Goal: Task Accomplishment & Management: Use online tool/utility

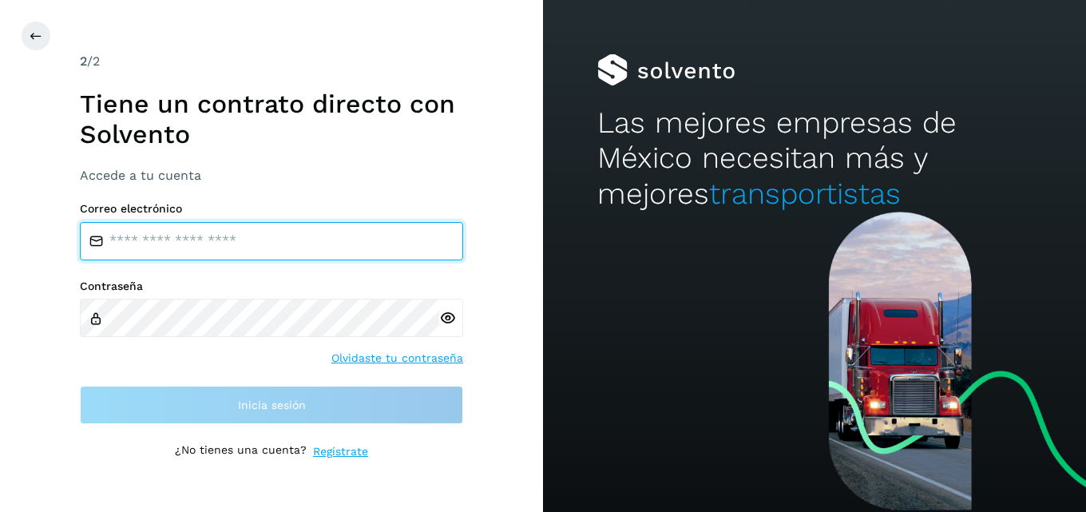
drag, startPoint x: 144, startPoint y: 253, endPoint x: 135, endPoint y: 253, distance: 8.8
click at [137, 253] on input "email" at bounding box center [271, 241] width 383 height 38
type input "**********"
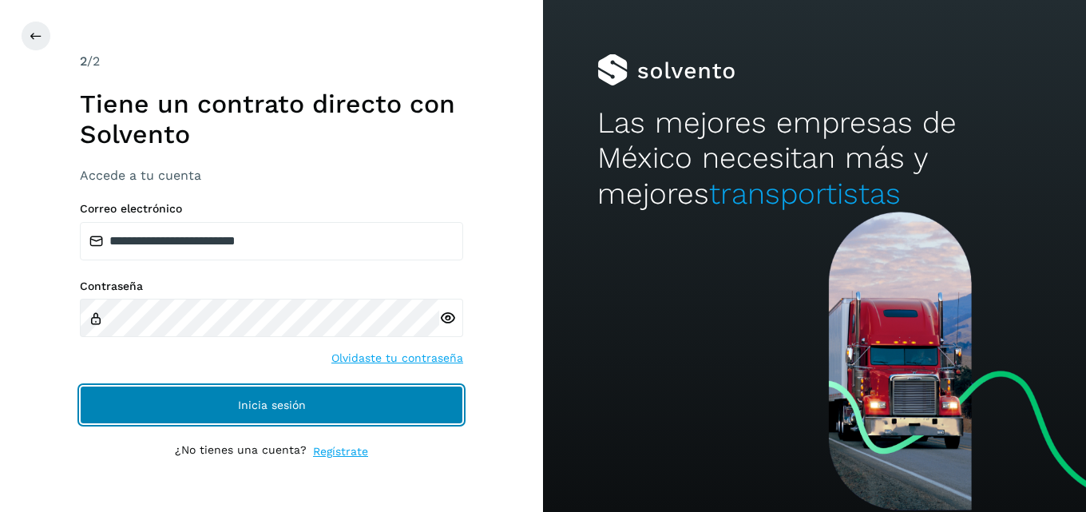
click at [236, 413] on button "Inicia sesión" at bounding box center [271, 405] width 383 height 38
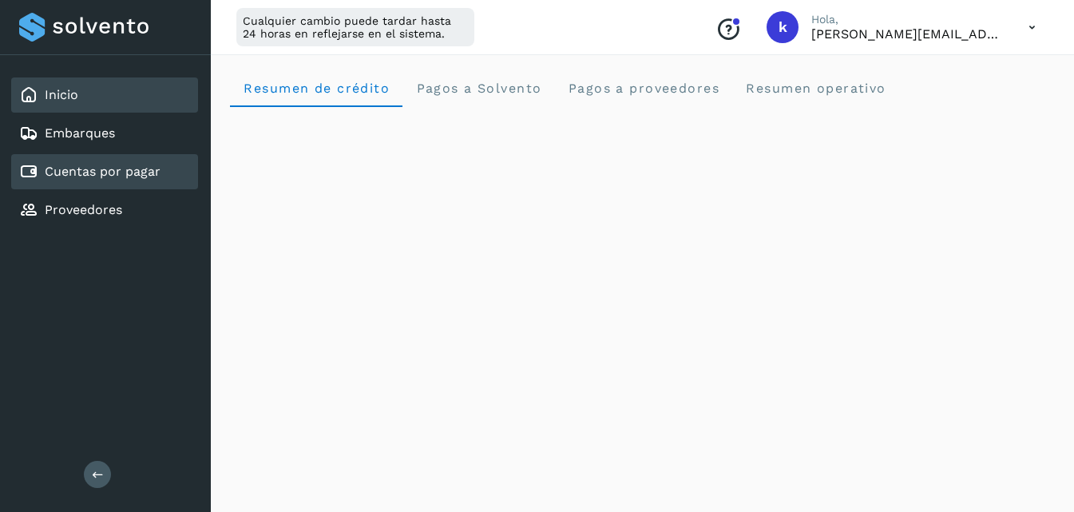
click at [59, 168] on link "Cuentas por pagar" at bounding box center [103, 171] width 116 height 15
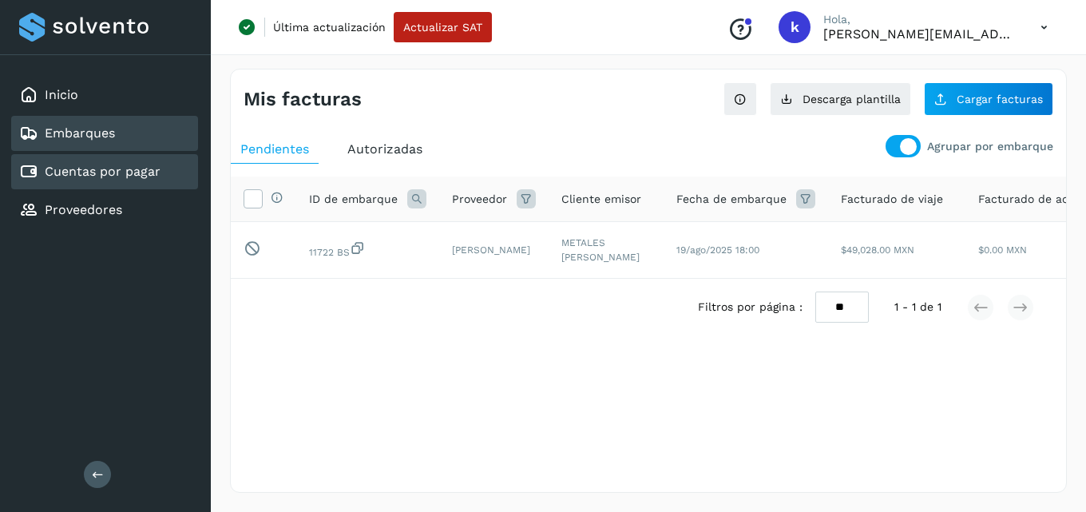
click at [117, 136] on div "Embarques" at bounding box center [104, 133] width 187 height 35
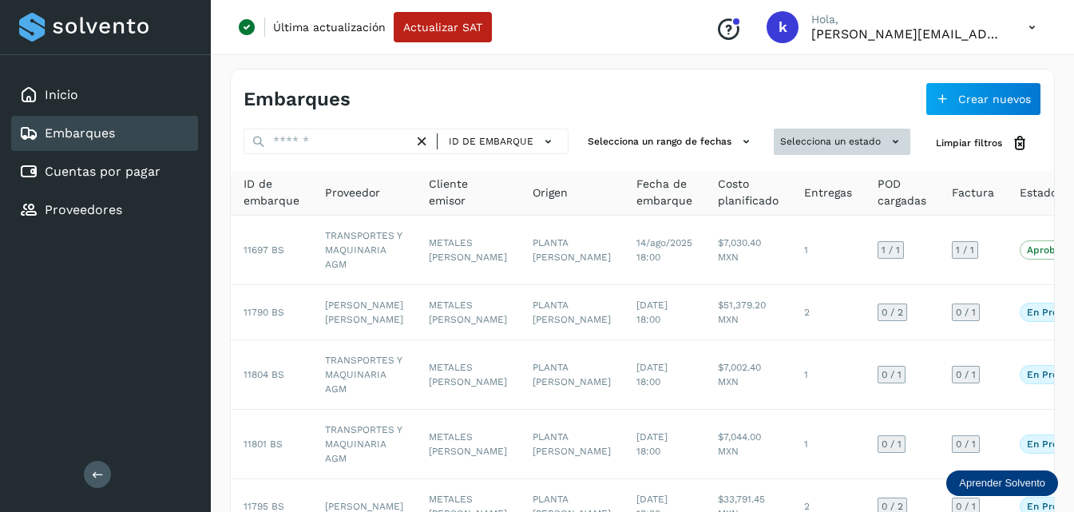
click at [859, 144] on button "Selecciona un estado" at bounding box center [842, 142] width 137 height 26
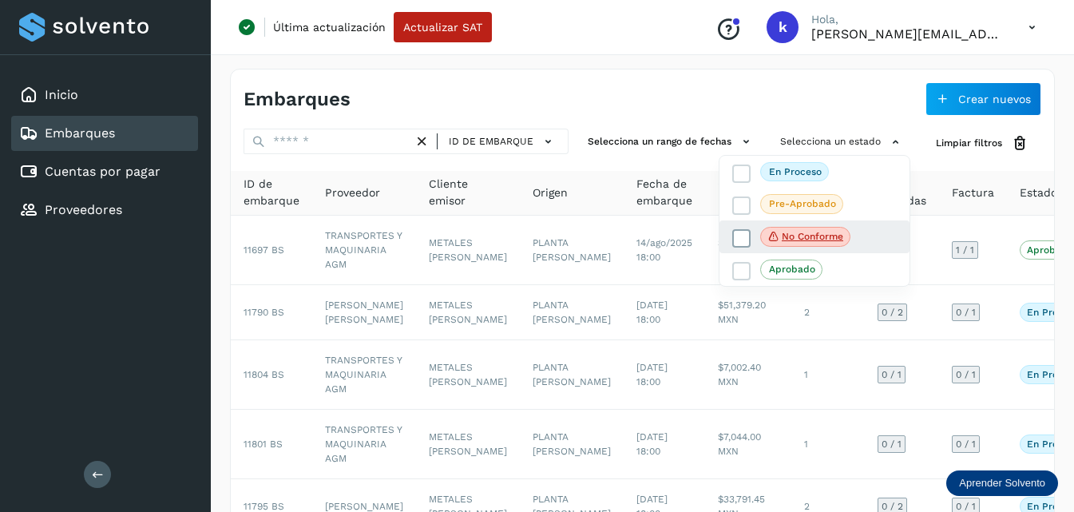
click at [791, 236] on p "No conforme" at bounding box center [812, 236] width 61 height 11
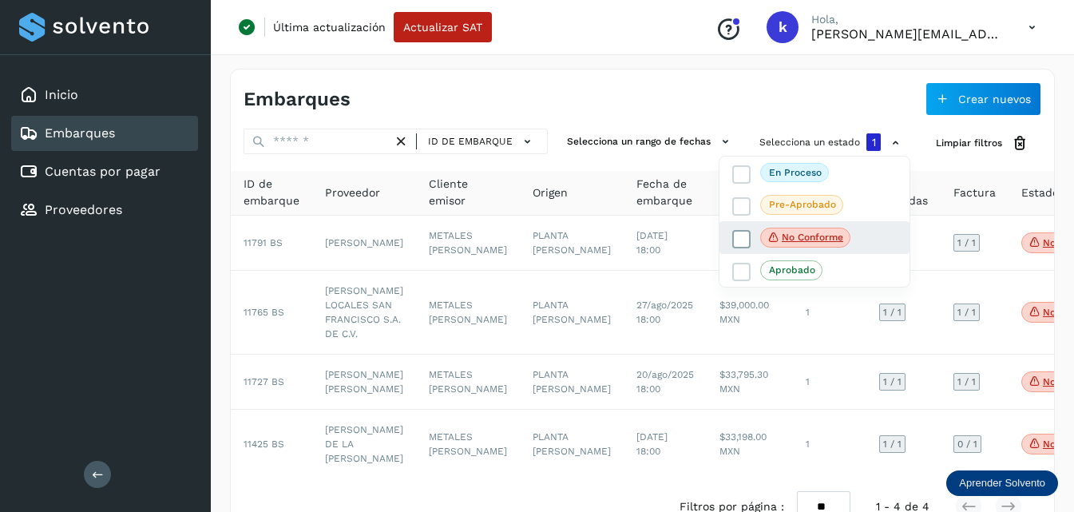
click at [737, 236] on icon at bounding box center [742, 239] width 16 height 16
click at [435, 87] on div at bounding box center [537, 256] width 1074 height 512
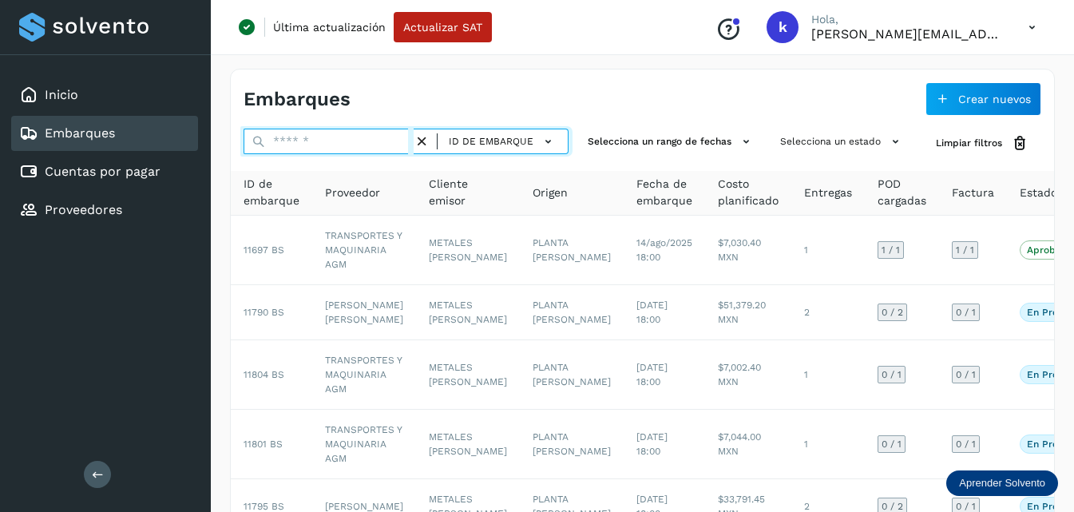
click at [280, 139] on input "text" at bounding box center [329, 142] width 170 height 26
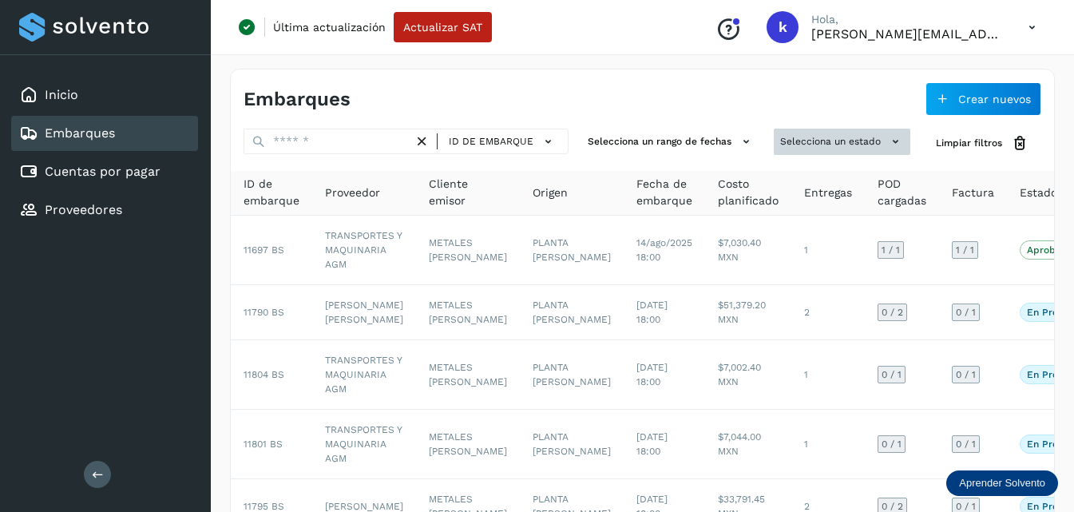
click at [861, 140] on button "Selecciona un estado" at bounding box center [842, 142] width 137 height 26
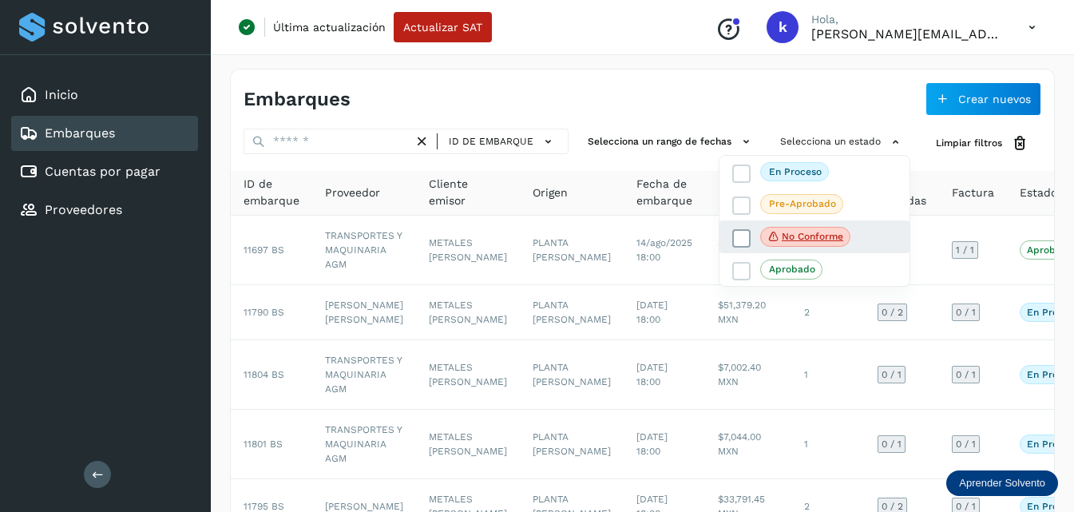
click at [806, 240] on p "No conforme" at bounding box center [812, 236] width 61 height 11
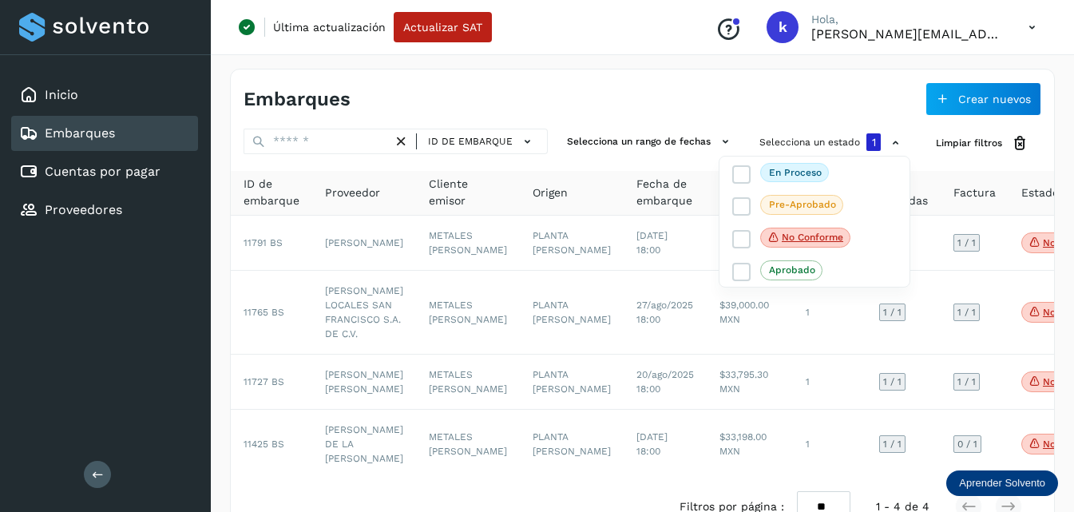
click at [340, 484] on div at bounding box center [537, 256] width 1074 height 512
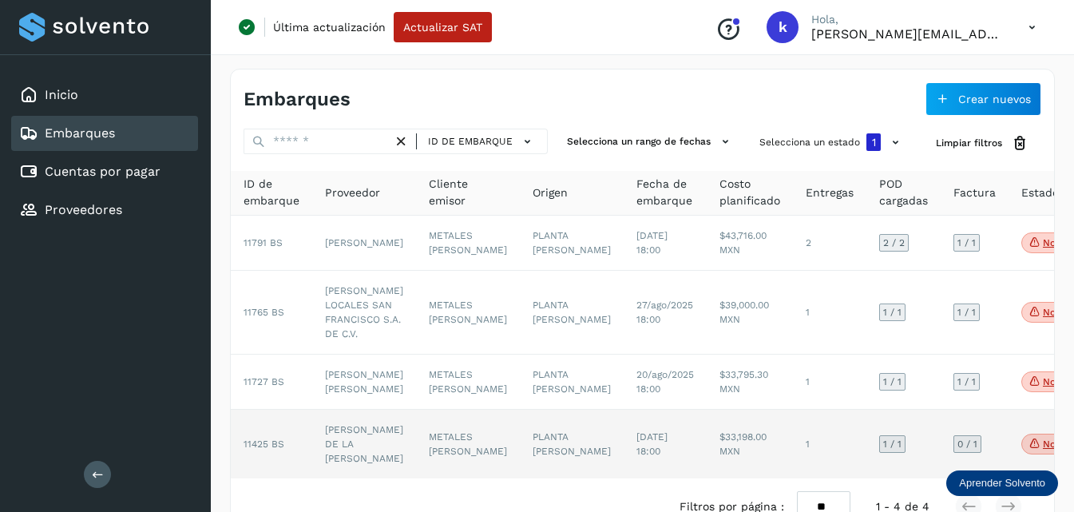
click at [338, 478] on td "MARIA DE LA LUZ ORTEGA PINA" at bounding box center [364, 444] width 104 height 69
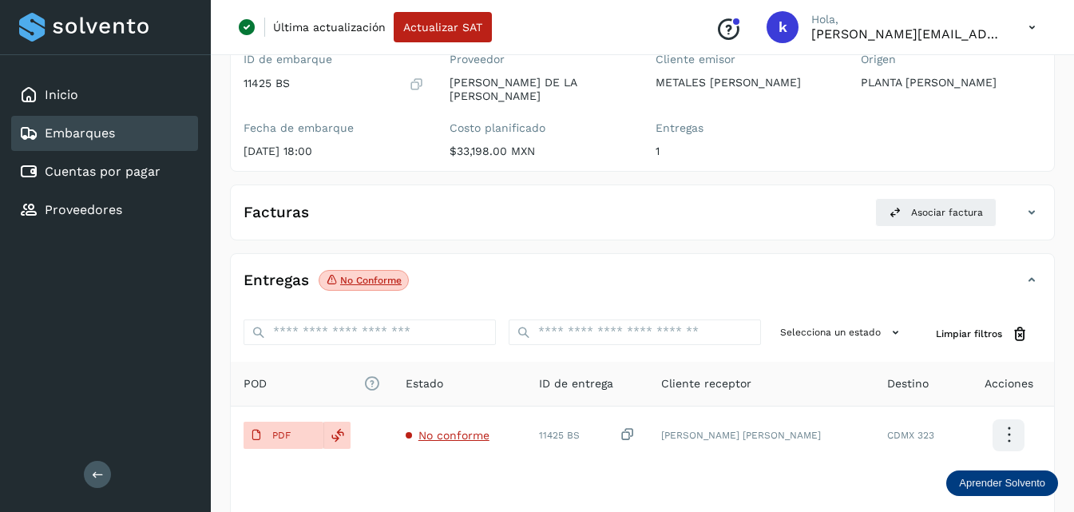
scroll to position [160, 0]
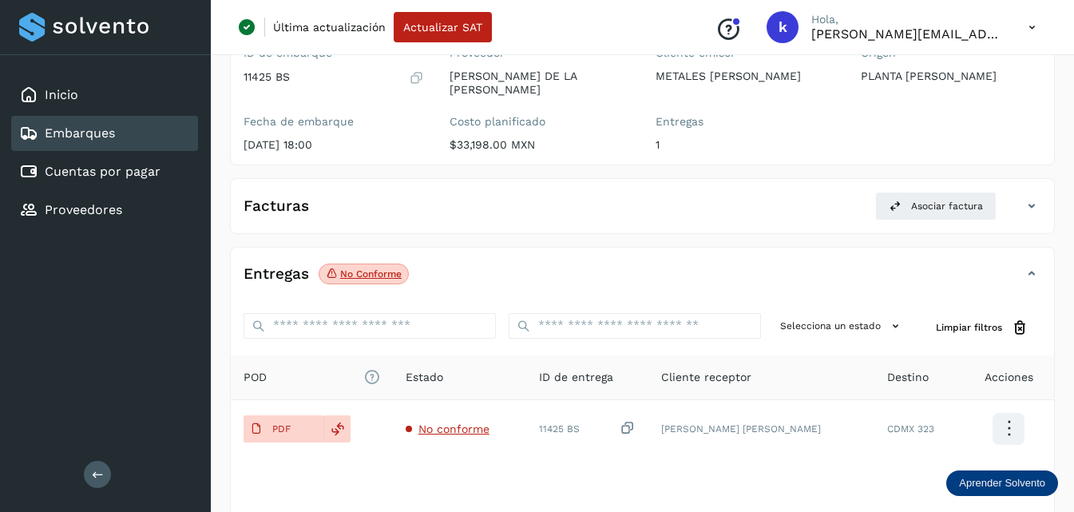
click at [1023, 196] on div "Facturas Asociar factura" at bounding box center [642, 213] width 823 height 42
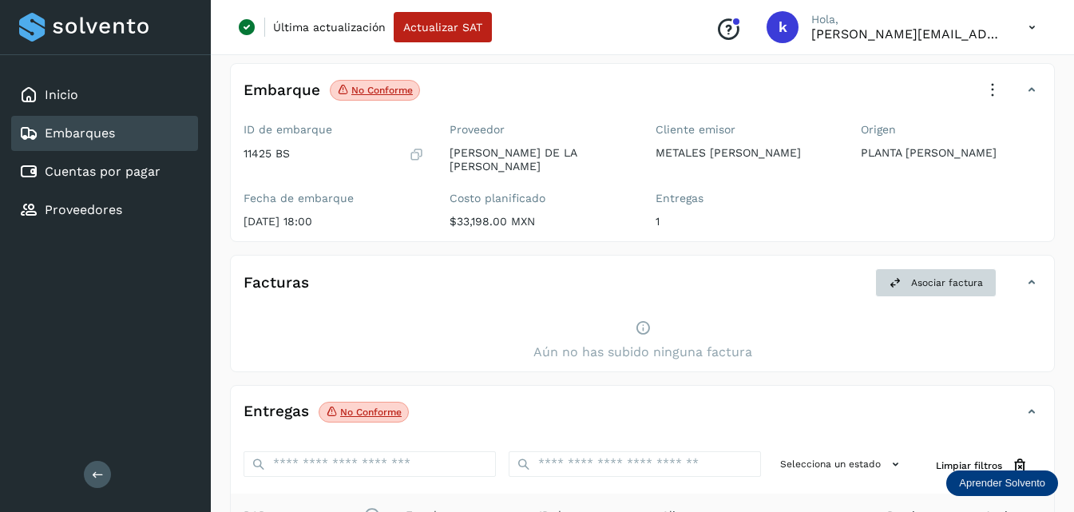
scroll to position [0, 0]
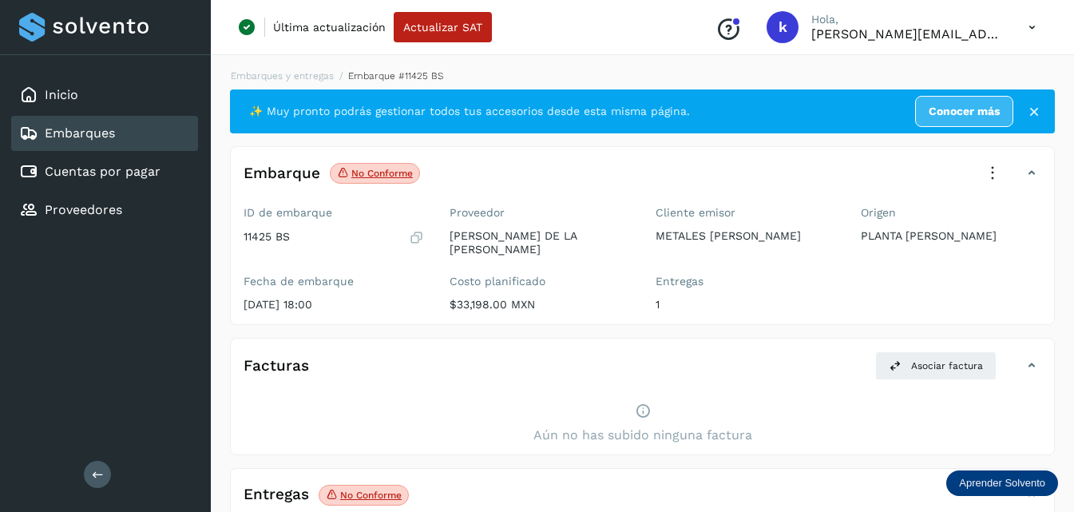
click at [990, 170] on icon at bounding box center [992, 173] width 35 height 35
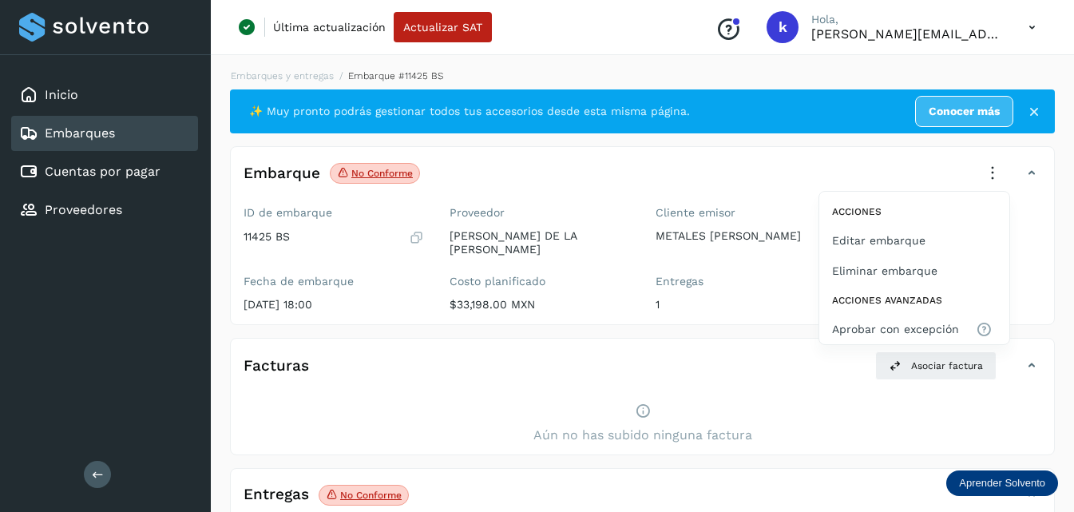
click at [879, 152] on div at bounding box center [537, 256] width 1074 height 512
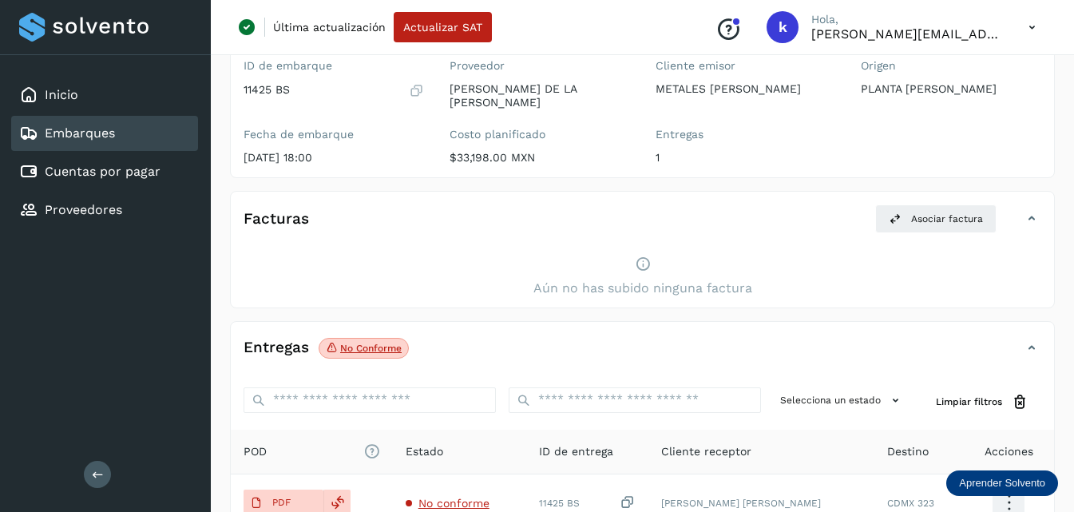
scroll to position [240, 0]
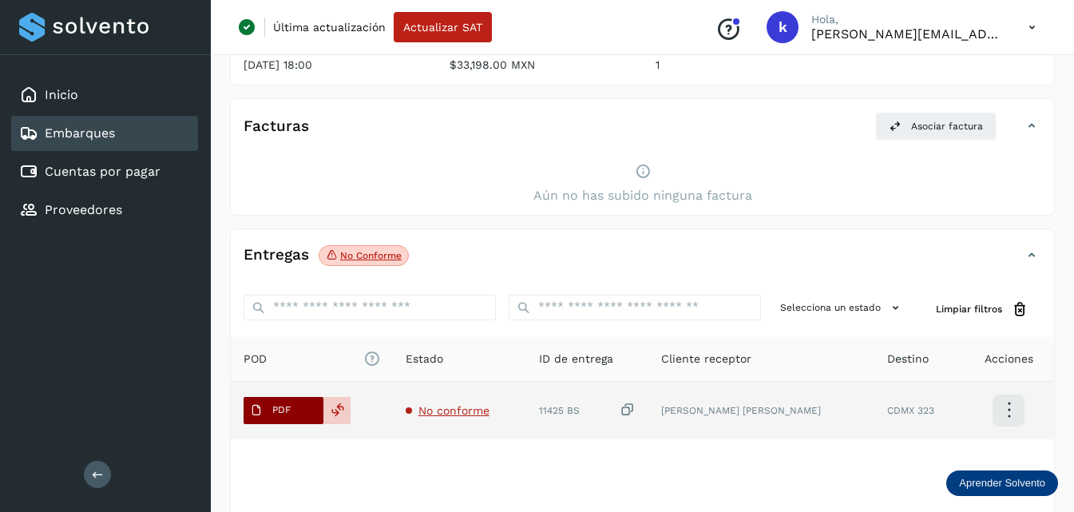
click at [295, 398] on span "PDF" at bounding box center [271, 411] width 54 height 26
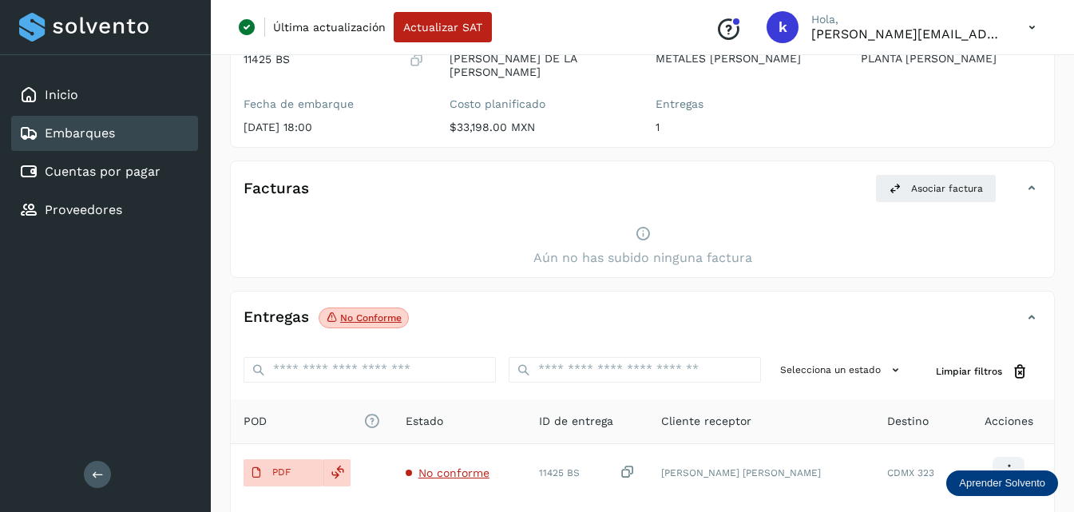
scroll to position [160, 0]
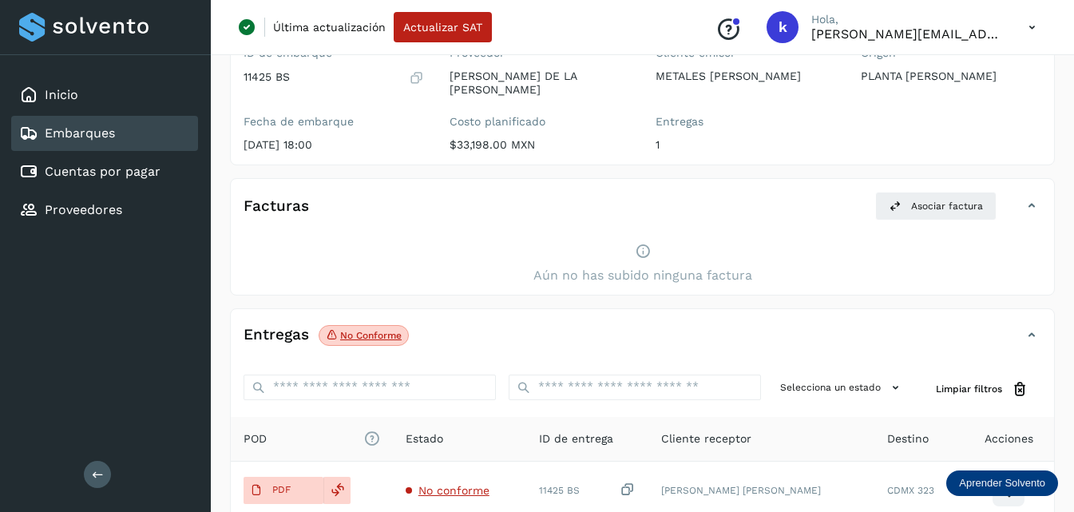
click at [637, 243] on icon at bounding box center [643, 251] width 16 height 17
drag, startPoint x: 639, startPoint y: 241, endPoint x: 564, endPoint y: 235, distance: 75.3
click at [564, 235] on div "Aún no has subido ninguna factura" at bounding box center [642, 263] width 823 height 61
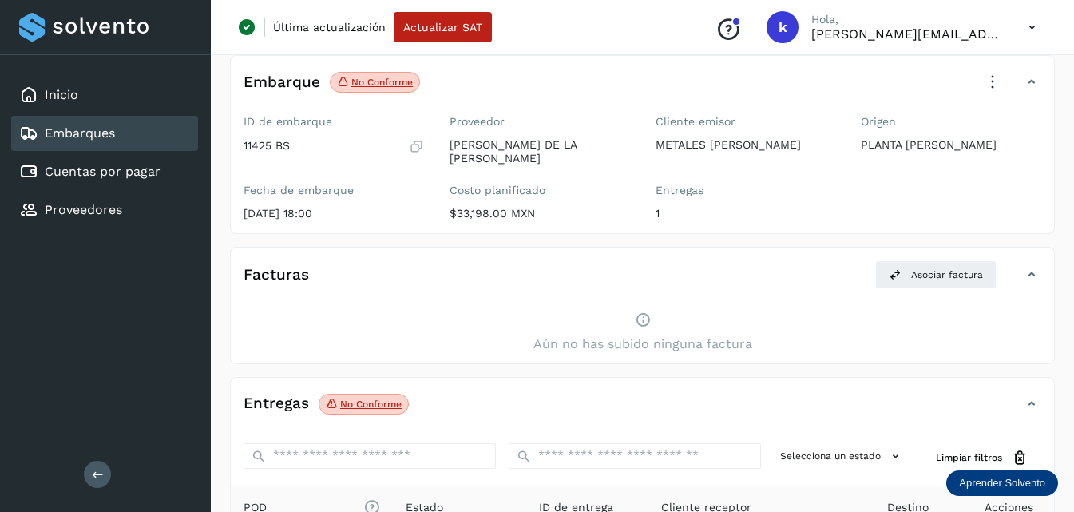
scroll to position [0, 0]
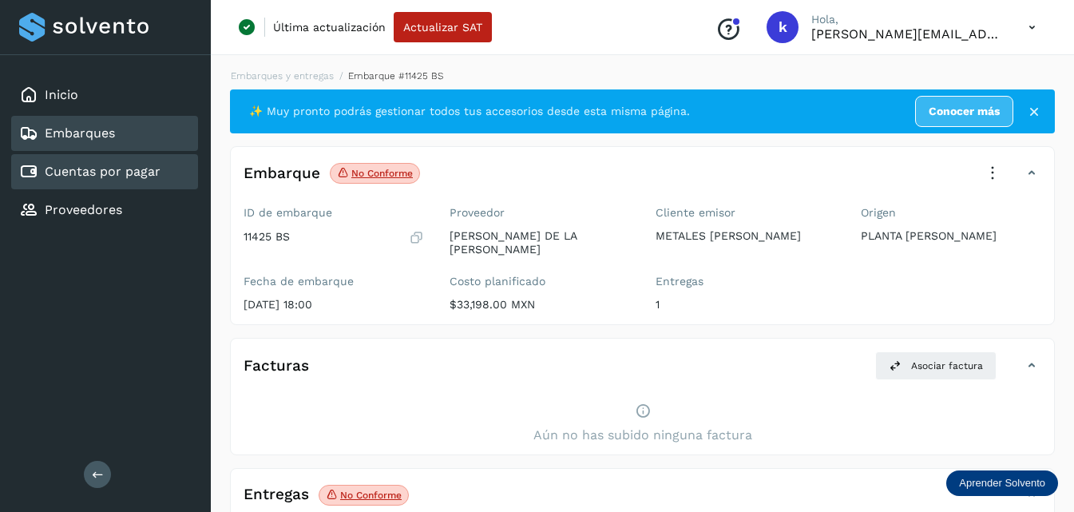
click at [113, 168] on link "Cuentas por pagar" at bounding box center [103, 171] width 116 height 15
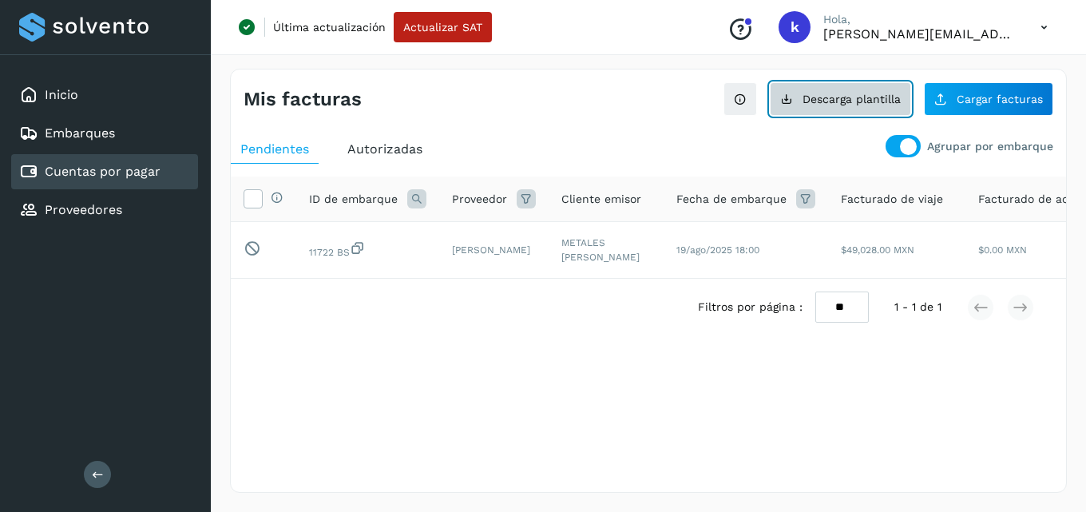
click at [825, 104] on span "Descarga plantilla" at bounding box center [852, 98] width 98 height 11
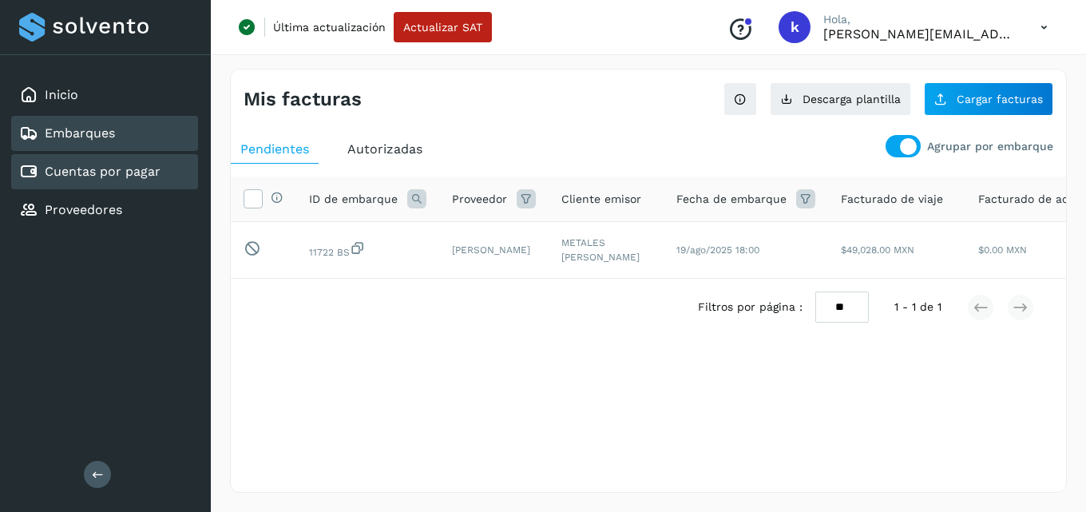
click at [118, 135] on div "Embarques" at bounding box center [104, 133] width 187 height 35
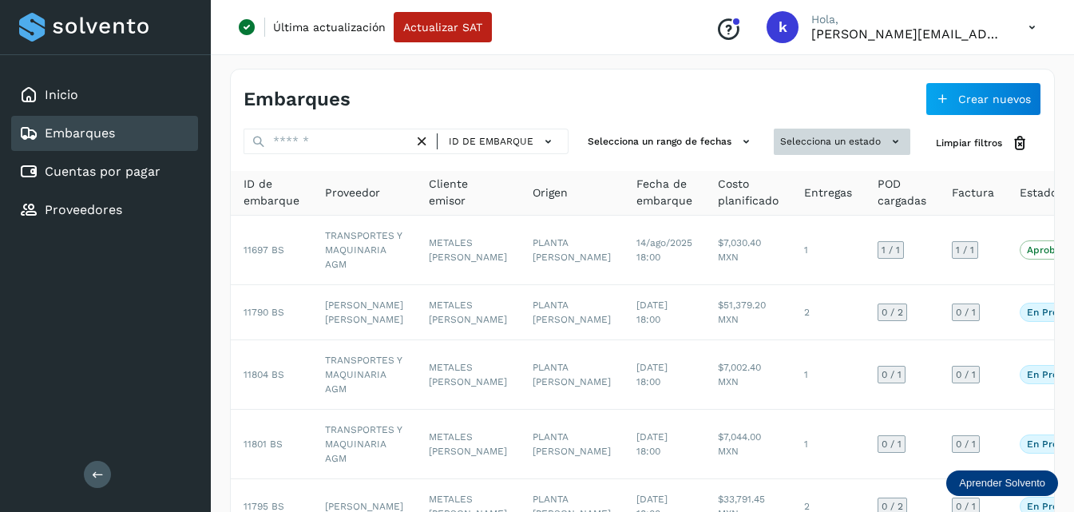
click at [871, 141] on button "Selecciona un estado" at bounding box center [842, 142] width 137 height 26
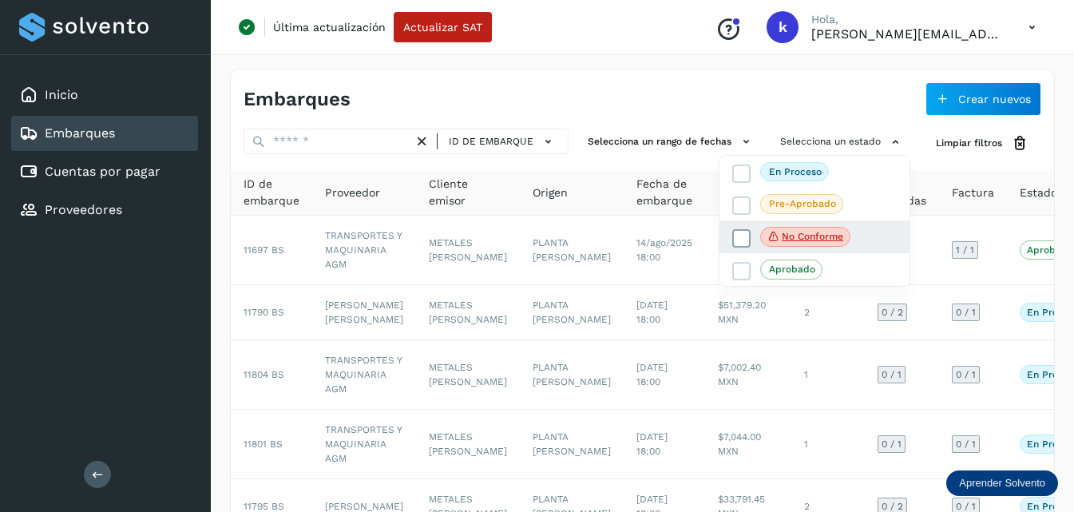
click at [791, 242] on p "No conforme" at bounding box center [812, 236] width 61 height 11
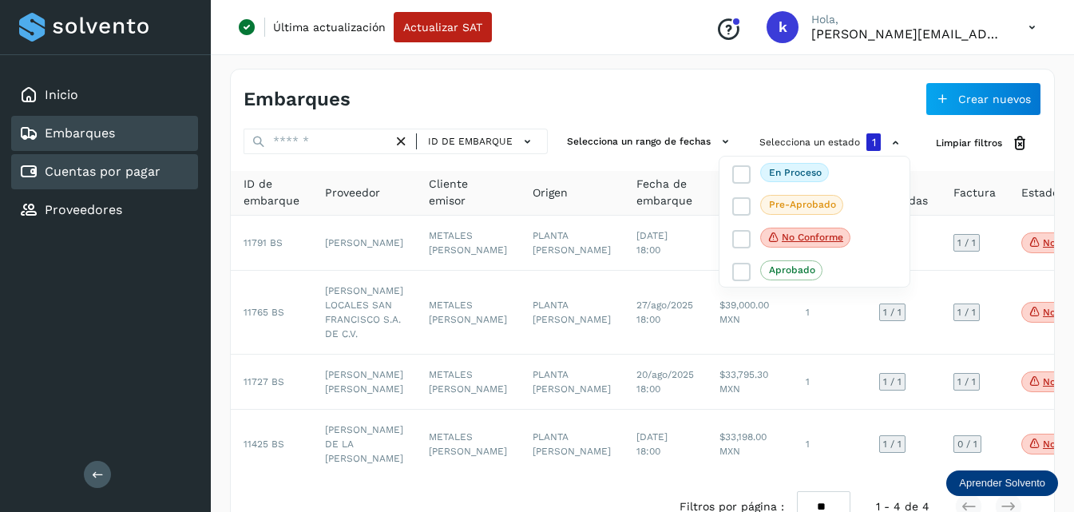
click at [103, 174] on link "Cuentas por pagar" at bounding box center [103, 171] width 116 height 15
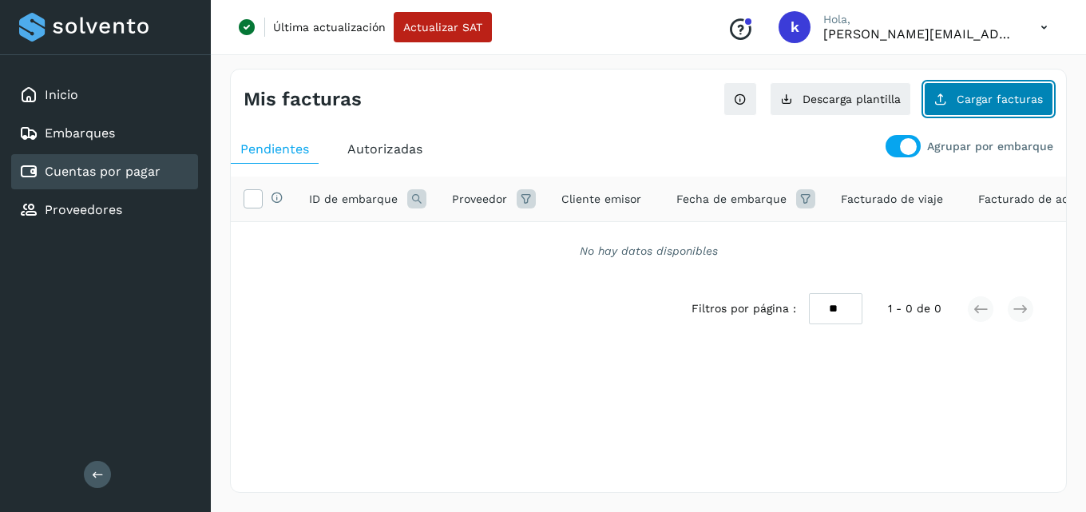
click at [968, 103] on span "Cargar facturas" at bounding box center [1000, 98] width 86 height 11
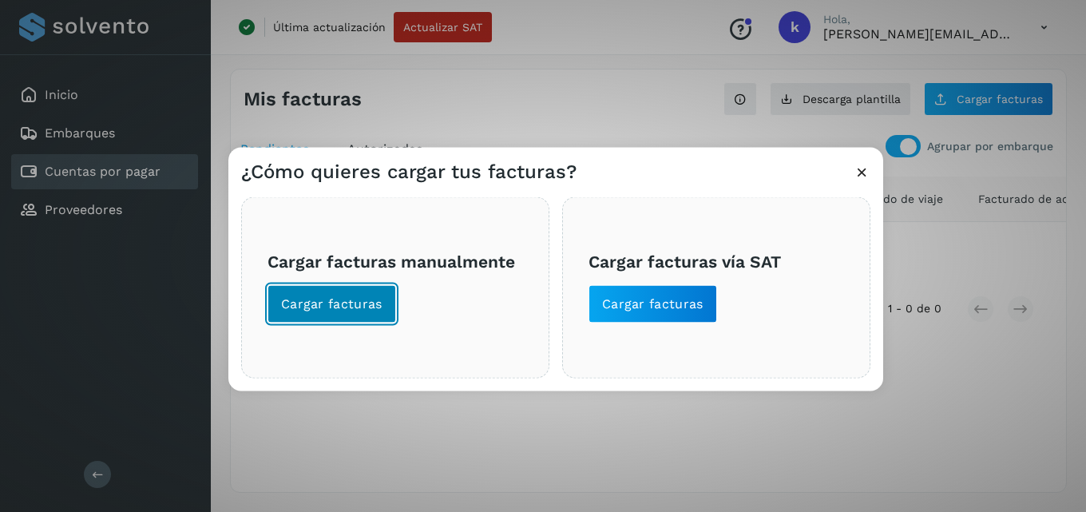
click at [294, 288] on button "Cargar facturas" at bounding box center [332, 303] width 129 height 38
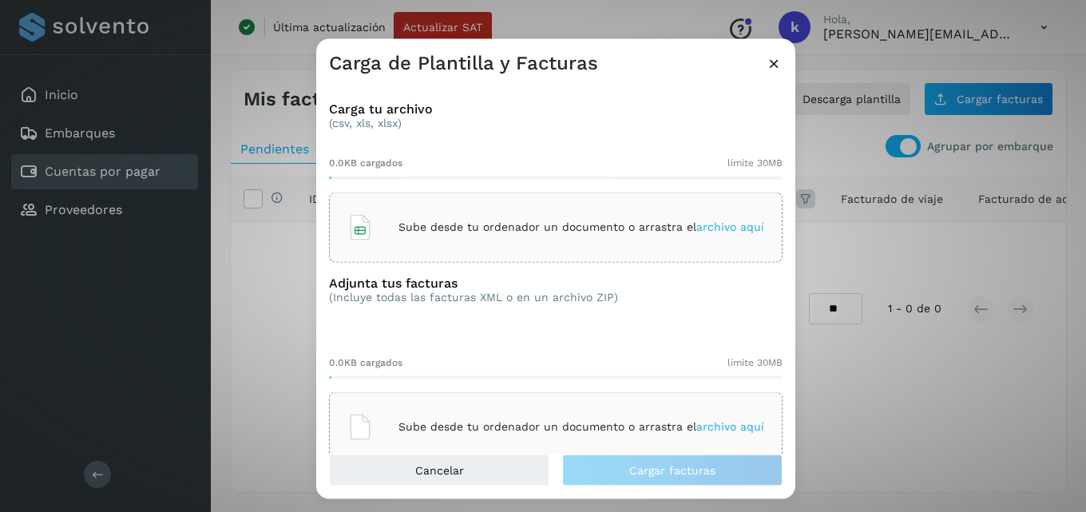
click at [709, 221] on span "archivo aquí" at bounding box center [730, 226] width 68 height 13
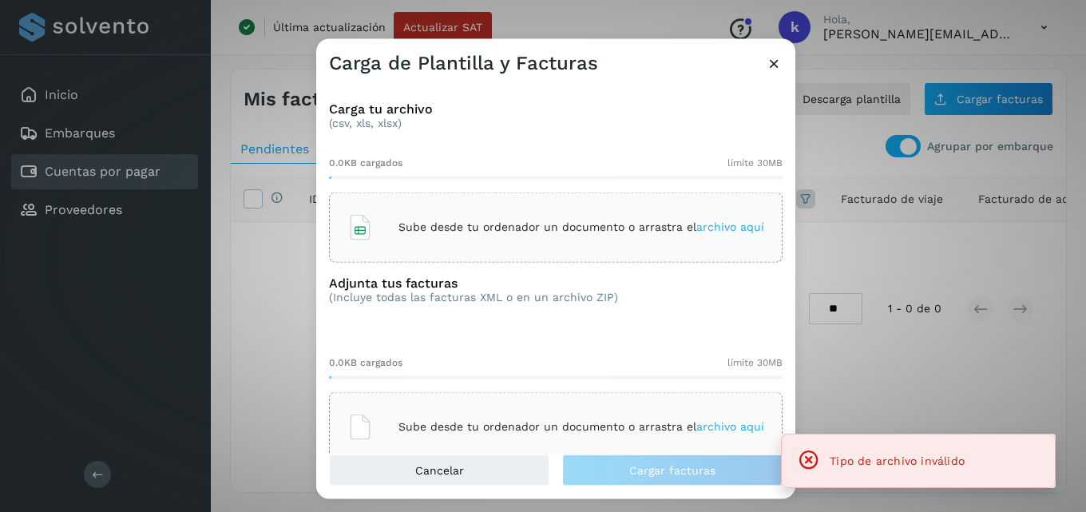
click at [713, 227] on span "archivo aquí" at bounding box center [730, 226] width 68 height 13
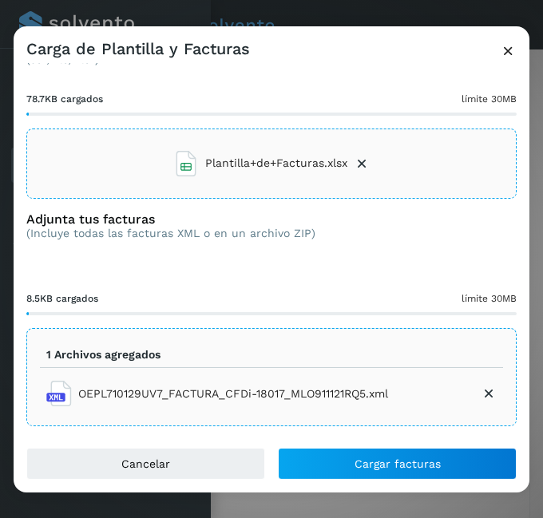
scroll to position [55, 0]
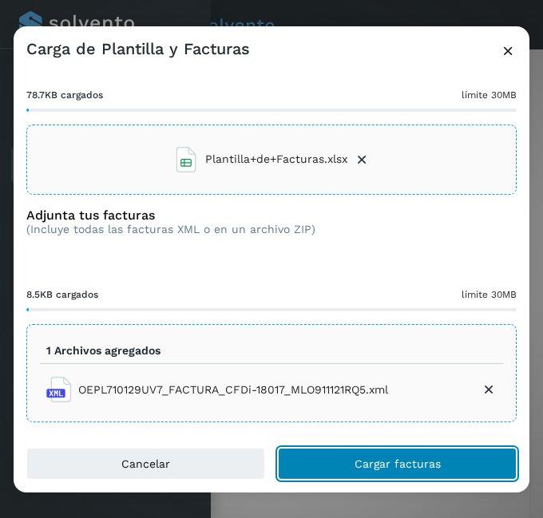
click at [321, 457] on button "Cargar facturas" at bounding box center [397, 464] width 239 height 32
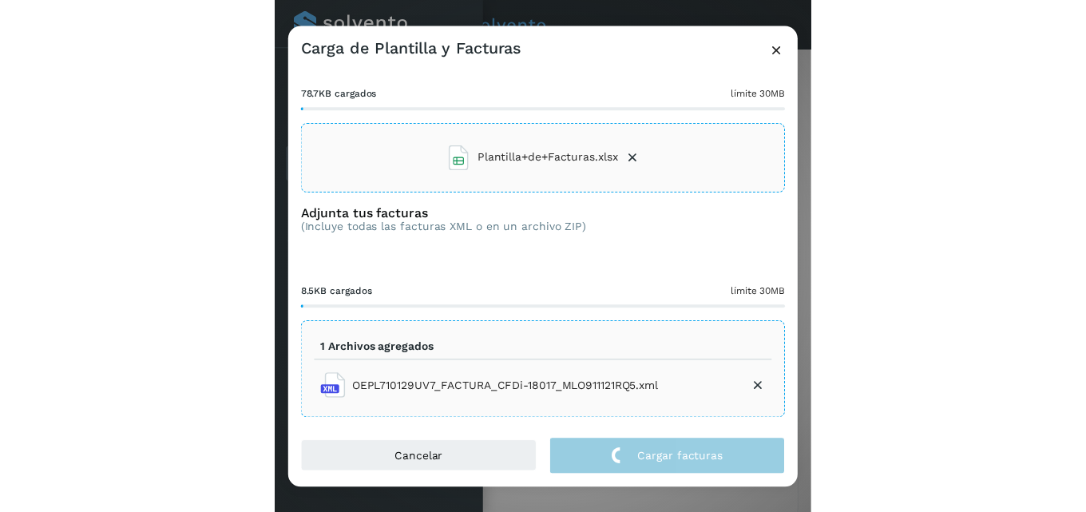
scroll to position [85, 0]
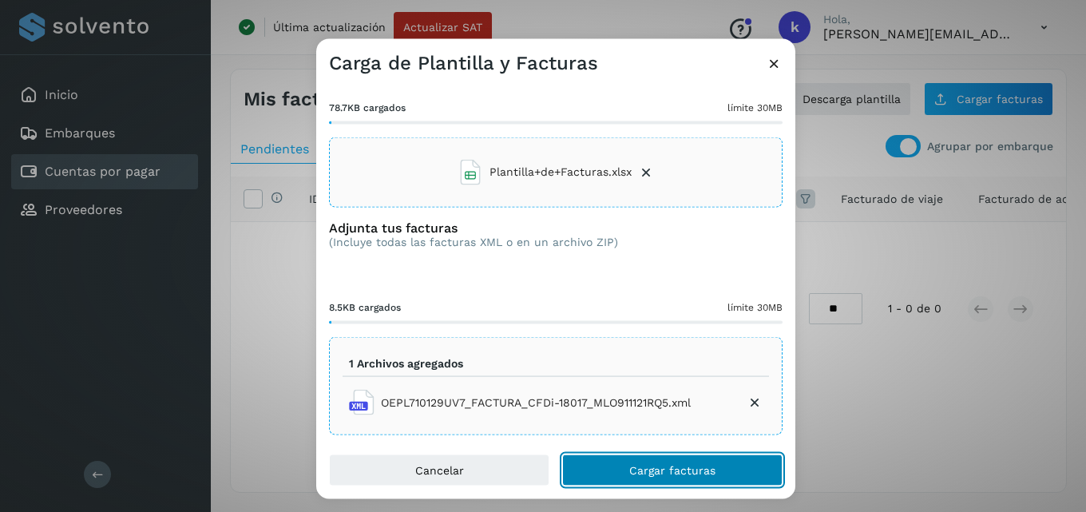
click at [605, 469] on button "Cargar facturas" at bounding box center [672, 470] width 220 height 32
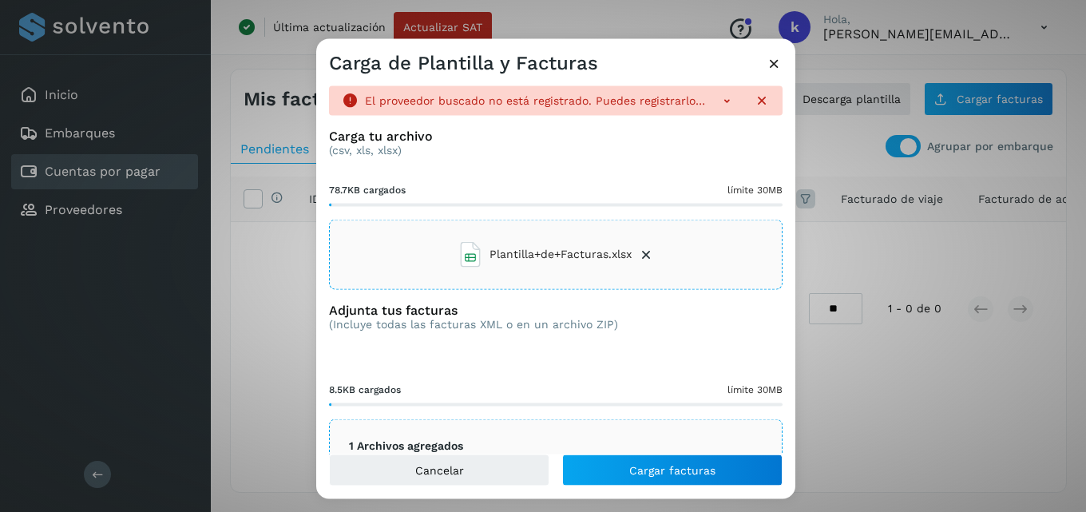
scroll to position [0, 0]
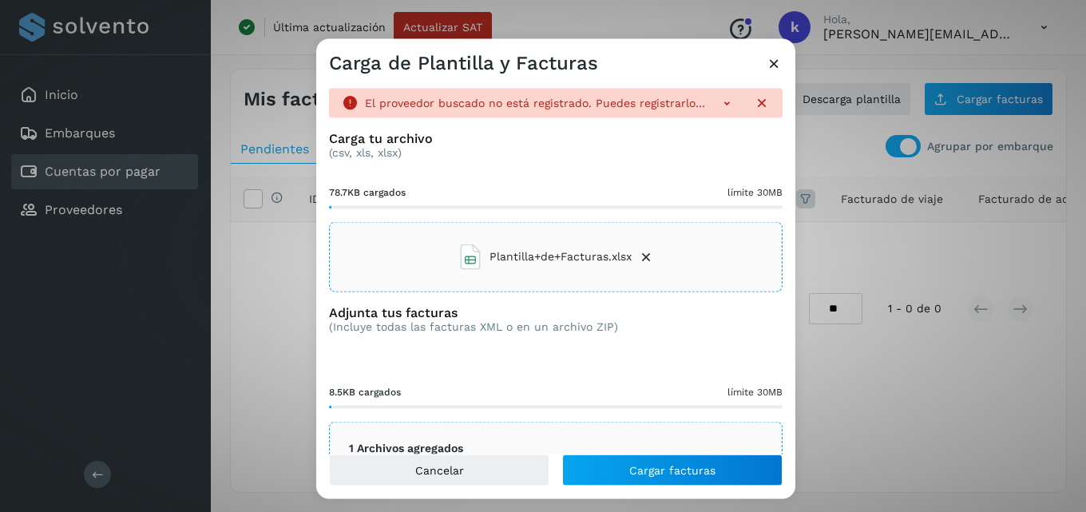
click at [719, 100] on icon at bounding box center [727, 102] width 16 height 16
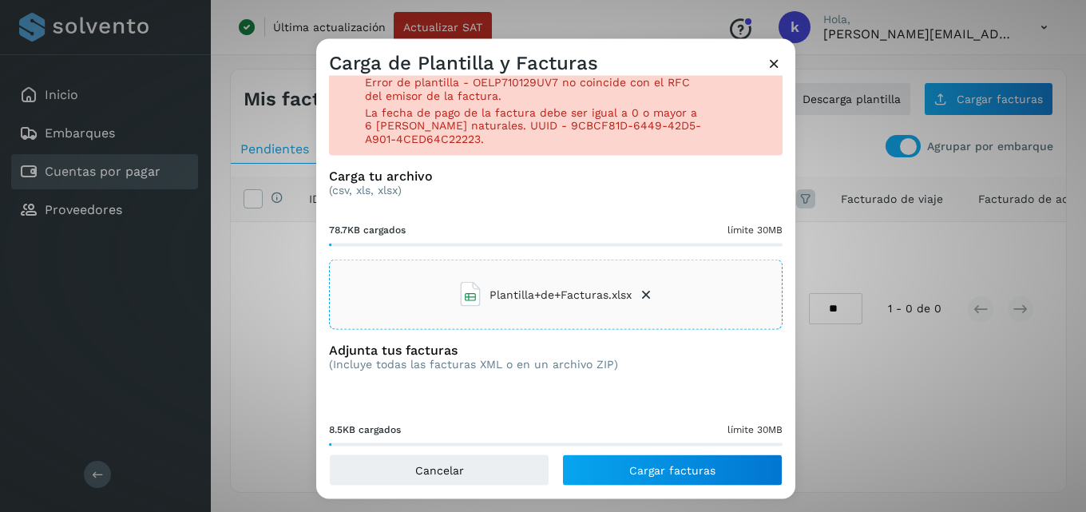
scroll to position [80, 0]
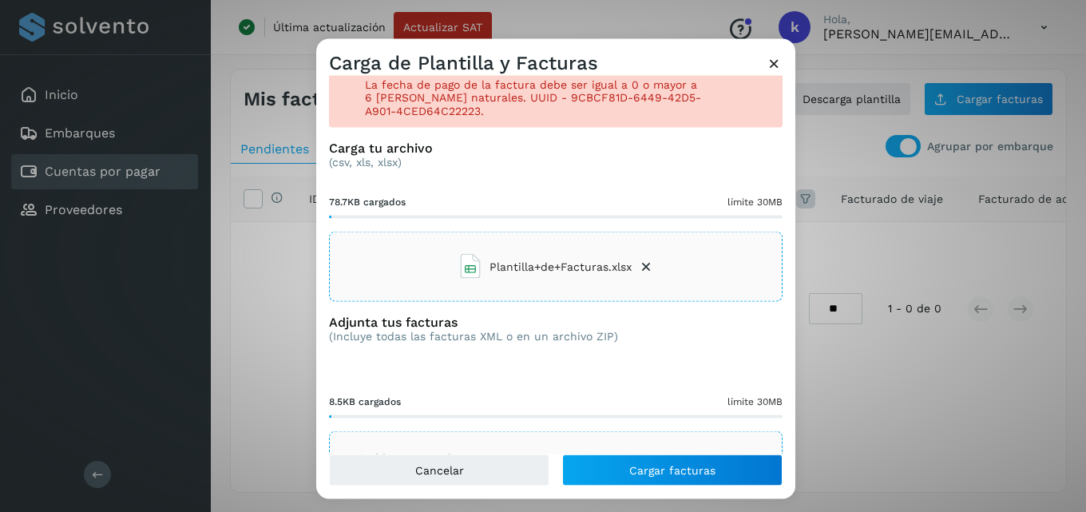
click at [639, 275] on icon at bounding box center [646, 267] width 16 height 16
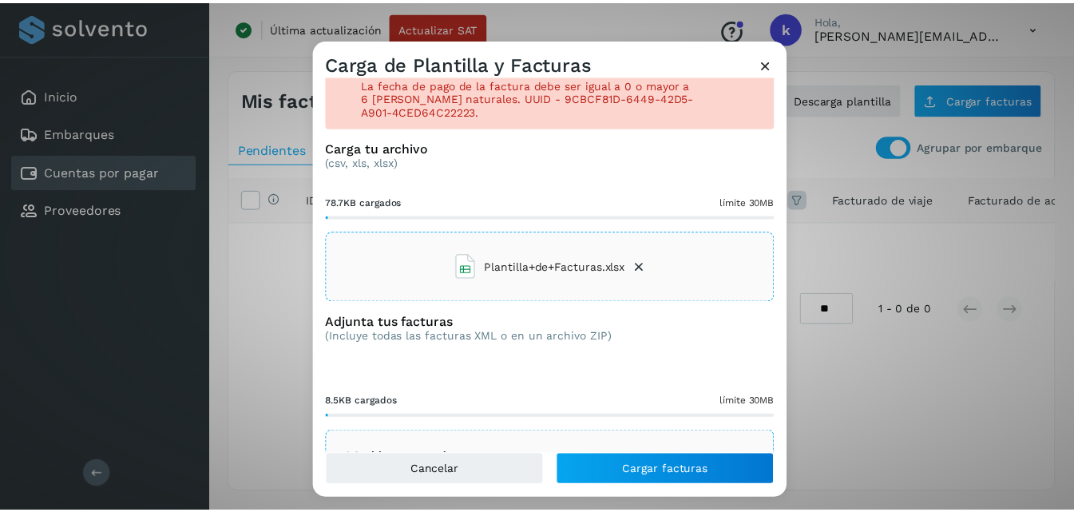
scroll to position [0, 0]
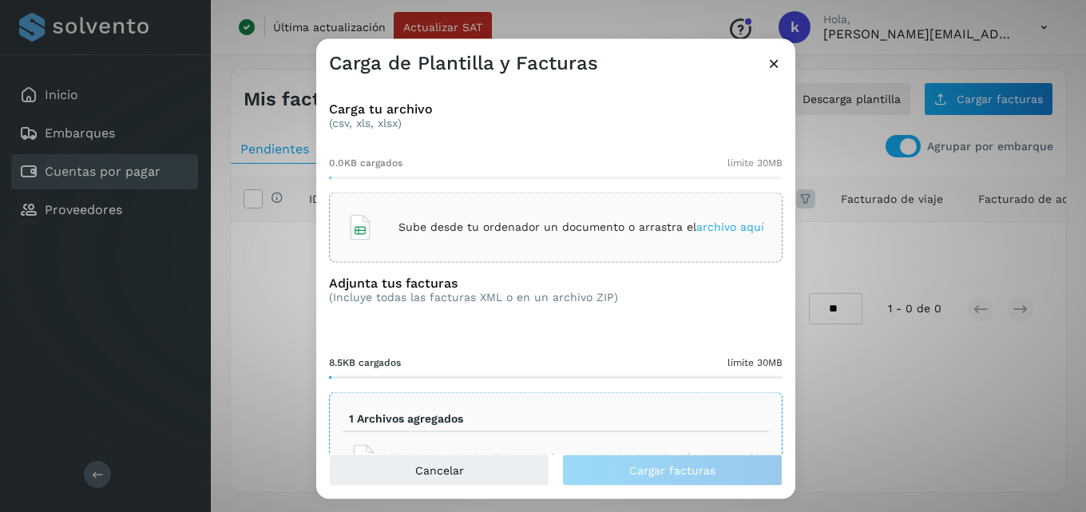
click at [777, 62] on icon at bounding box center [774, 62] width 17 height 17
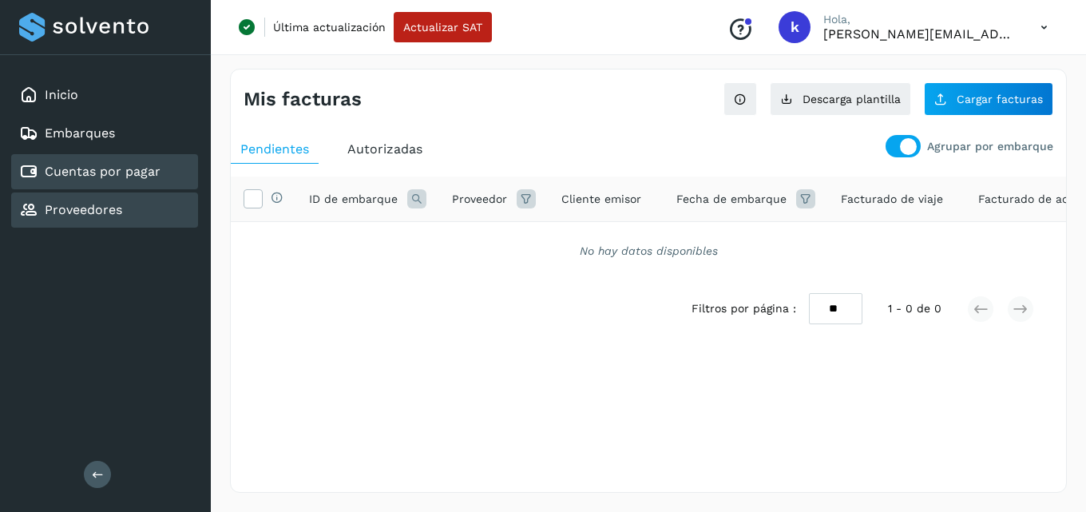
click at [90, 217] on link "Proveedores" at bounding box center [83, 209] width 77 height 15
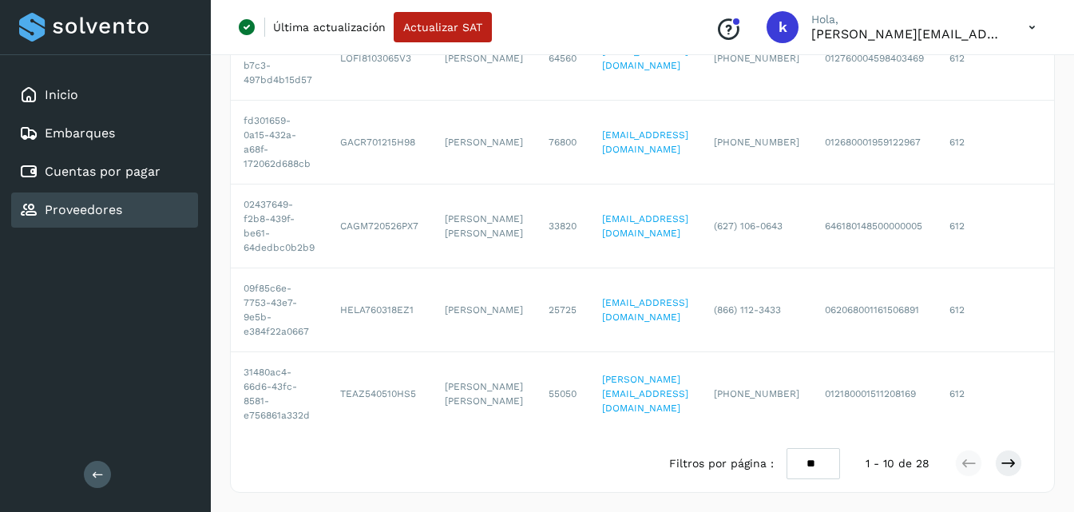
scroll to position [653, 0]
click at [817, 464] on select "** ** **" at bounding box center [814, 463] width 54 height 31
select select "**"
click at [787, 448] on select "** ** **" at bounding box center [814, 463] width 54 height 31
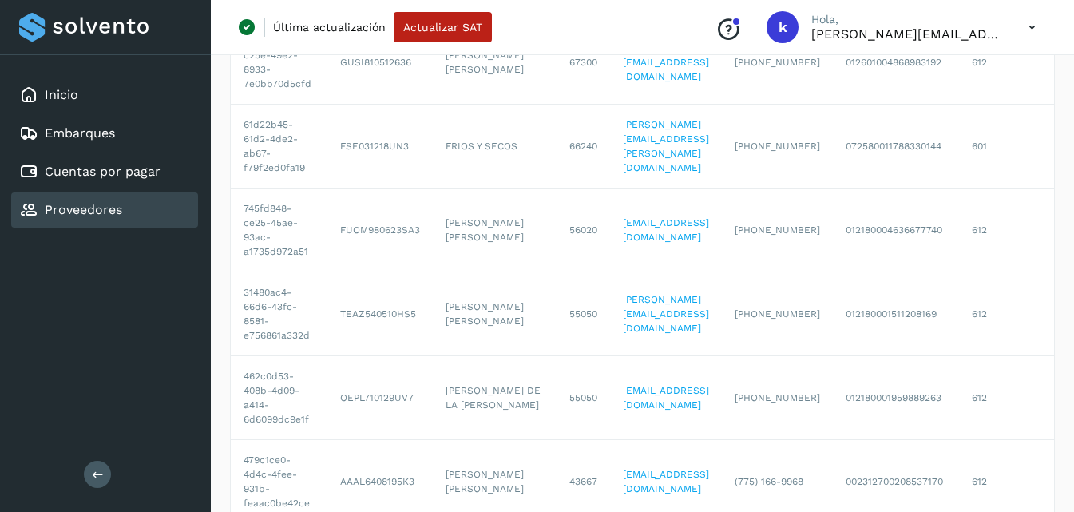
scroll to position [1038, 0]
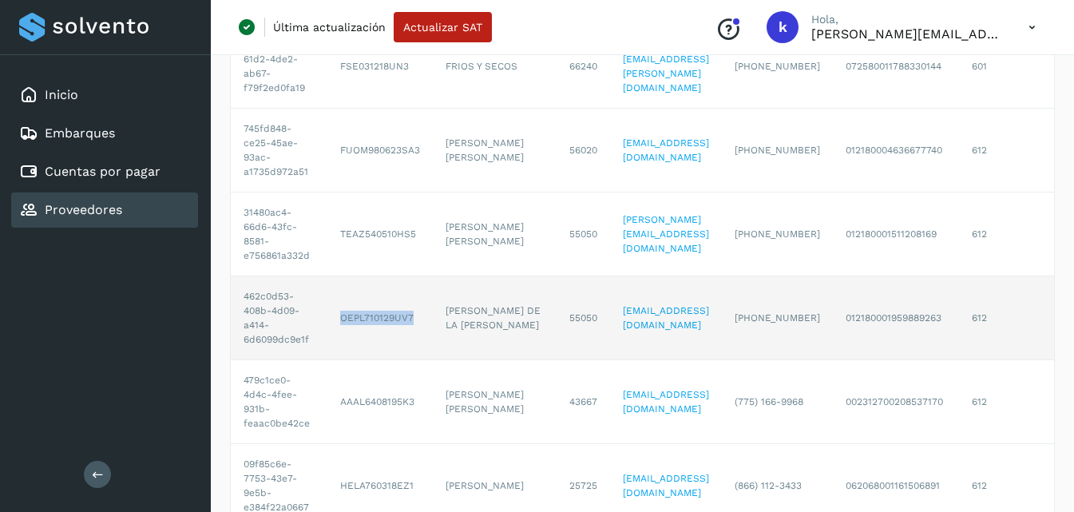
drag, startPoint x: 338, startPoint y: 315, endPoint x: 418, endPoint y: 318, distance: 80.7
click at [418, 318] on td "OEPL710129UV7" at bounding box center [379, 318] width 105 height 84
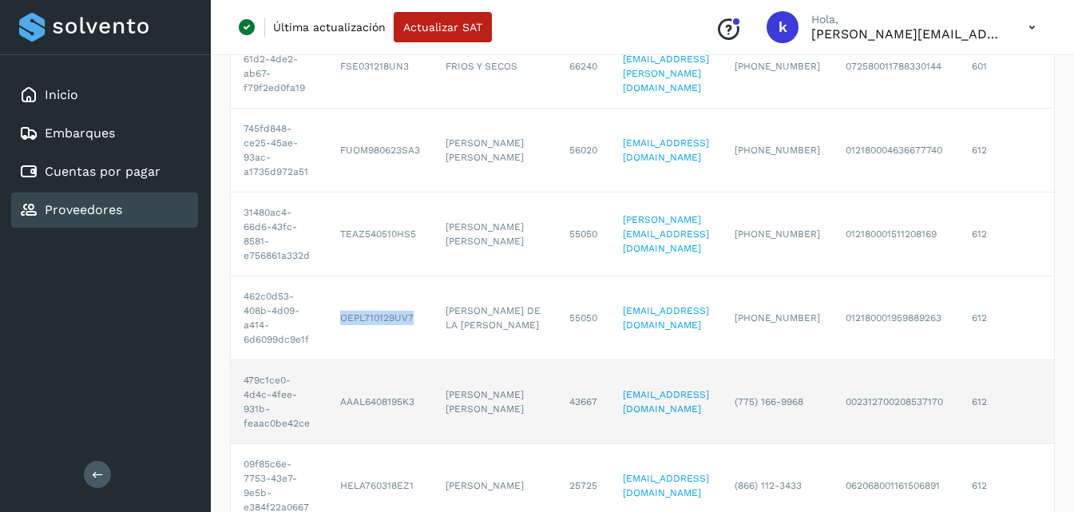
copy td "OEPL710129UV7"
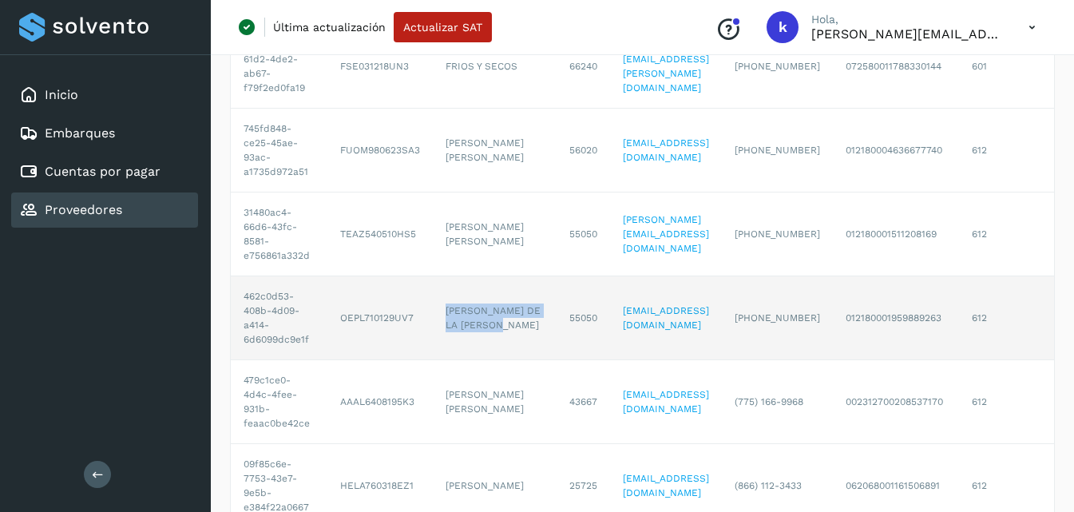
drag, startPoint x: 443, startPoint y: 306, endPoint x: 522, endPoint y: 328, distance: 81.4
click at [522, 328] on td "MARIA DE LA LUZ ORTEGA PINA" at bounding box center [495, 318] width 124 height 84
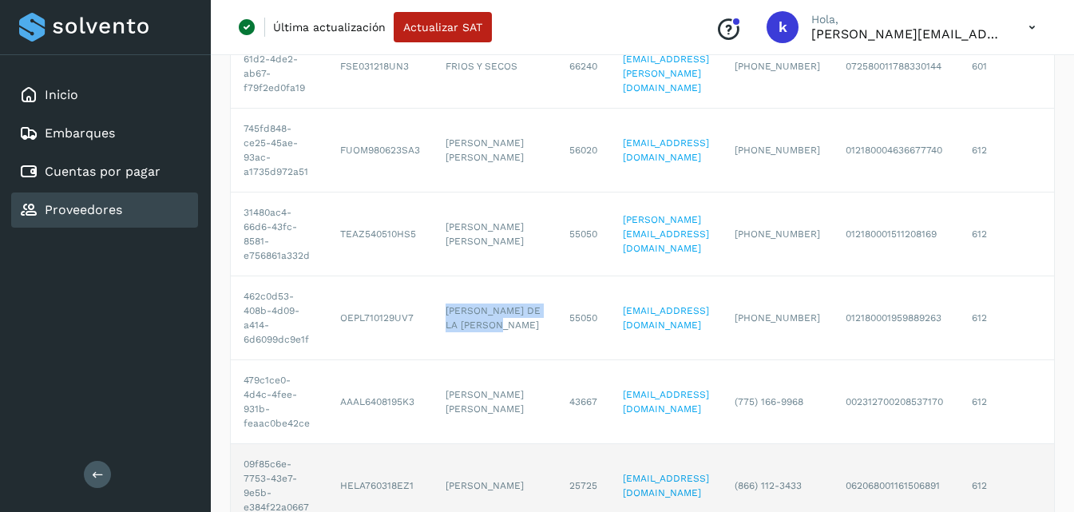
copy td "MARIA DE LA LUZ ORTEGA PINA"
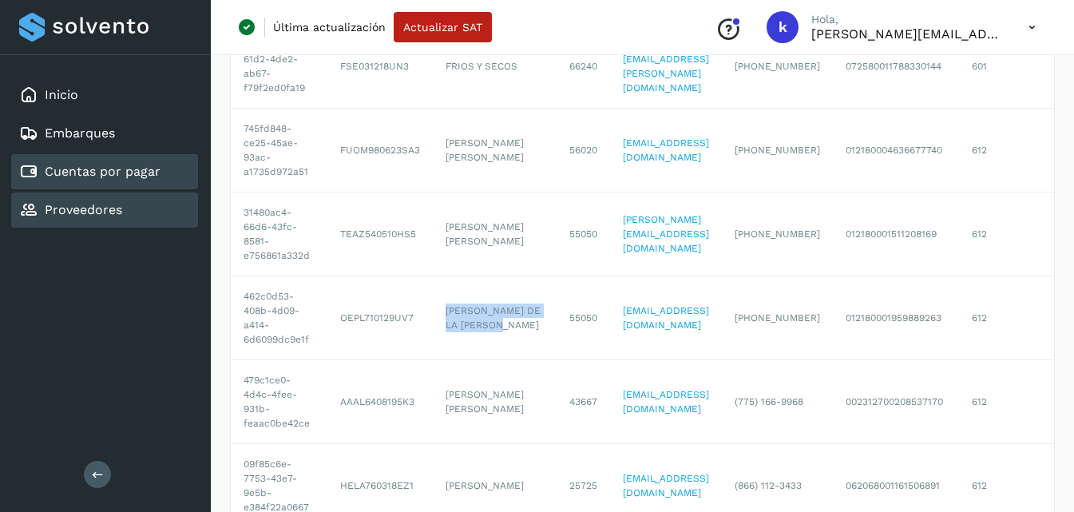
click at [114, 166] on link "Cuentas por pagar" at bounding box center [103, 171] width 116 height 15
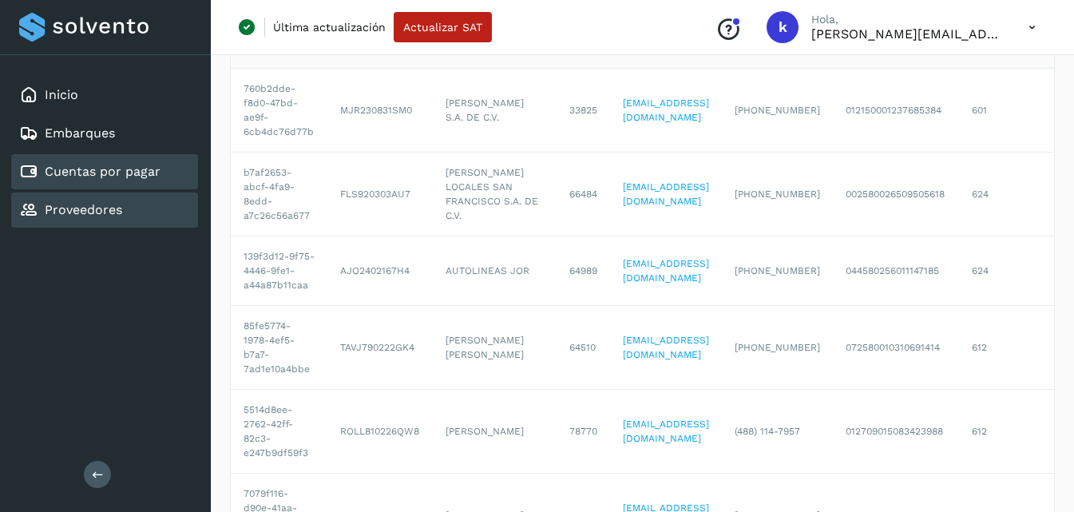
select select "**"
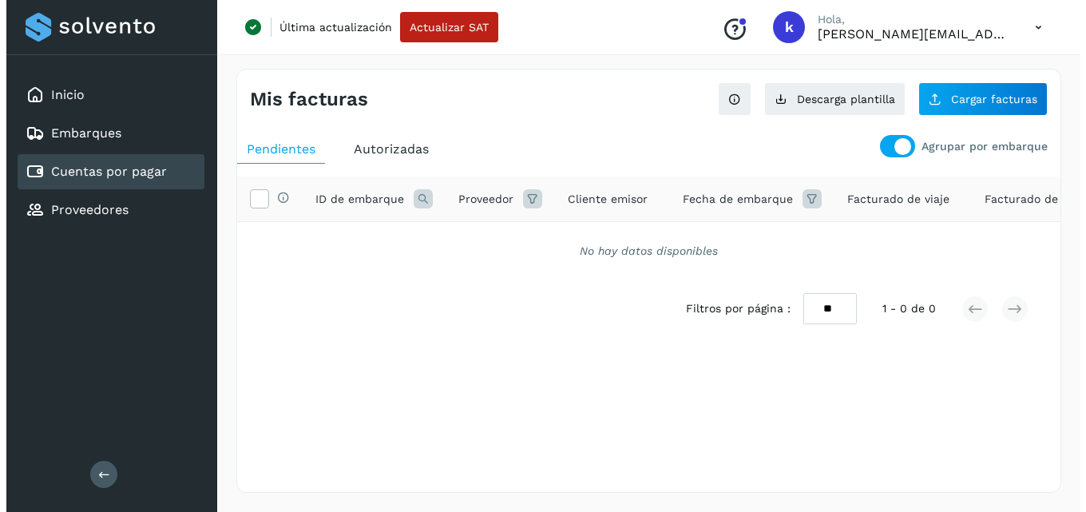
scroll to position [0, 0]
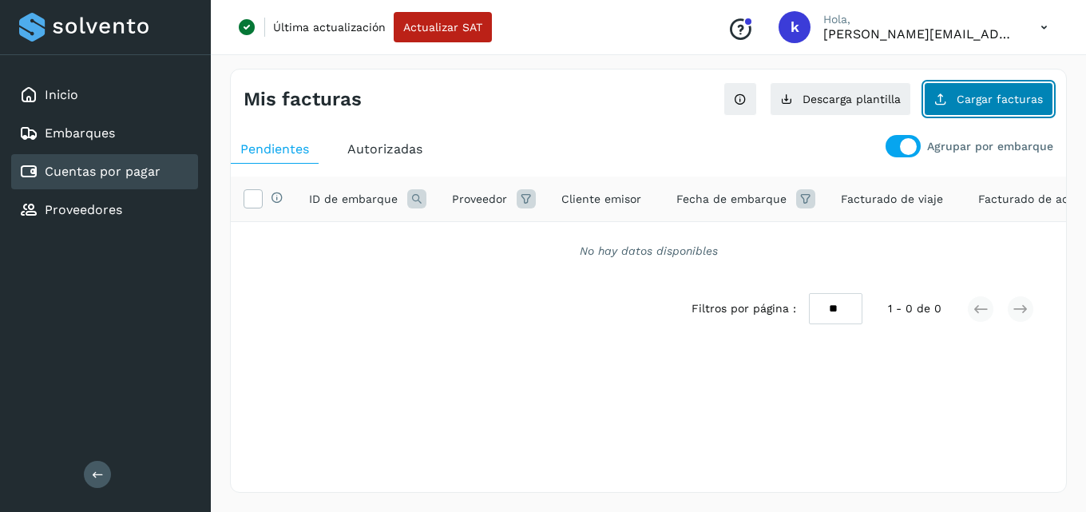
click at [983, 93] on span "Cargar facturas" at bounding box center [1000, 98] width 86 height 11
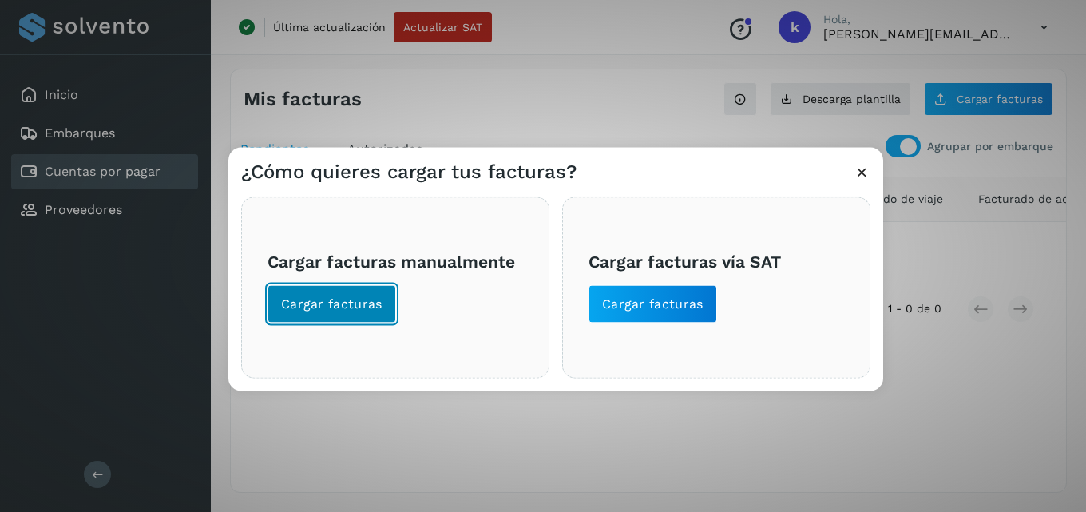
click at [384, 300] on button "Cargar facturas" at bounding box center [332, 303] width 129 height 38
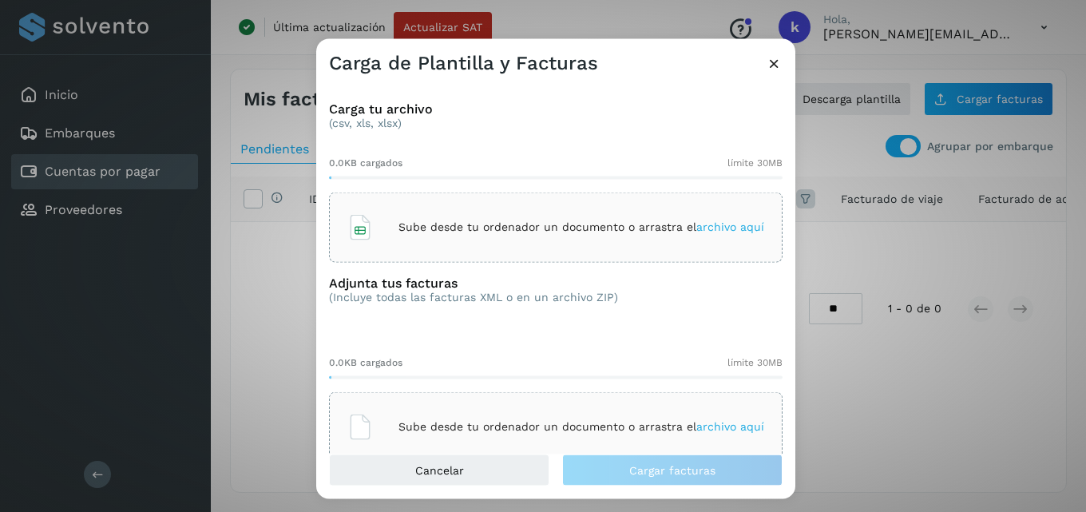
click at [728, 223] on span "archivo aquí" at bounding box center [730, 226] width 68 height 13
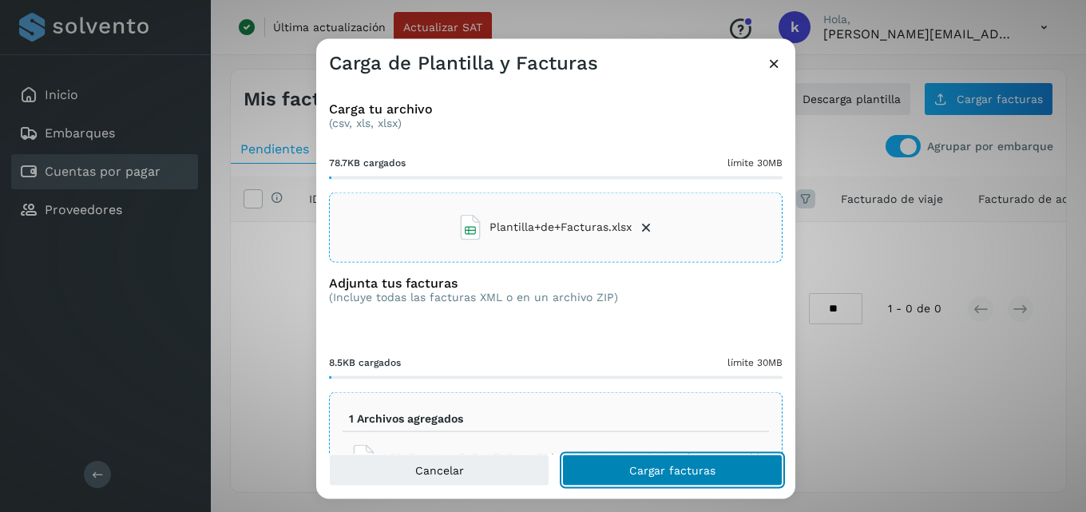
click at [647, 466] on span "Cargar facturas" at bounding box center [672, 470] width 86 height 11
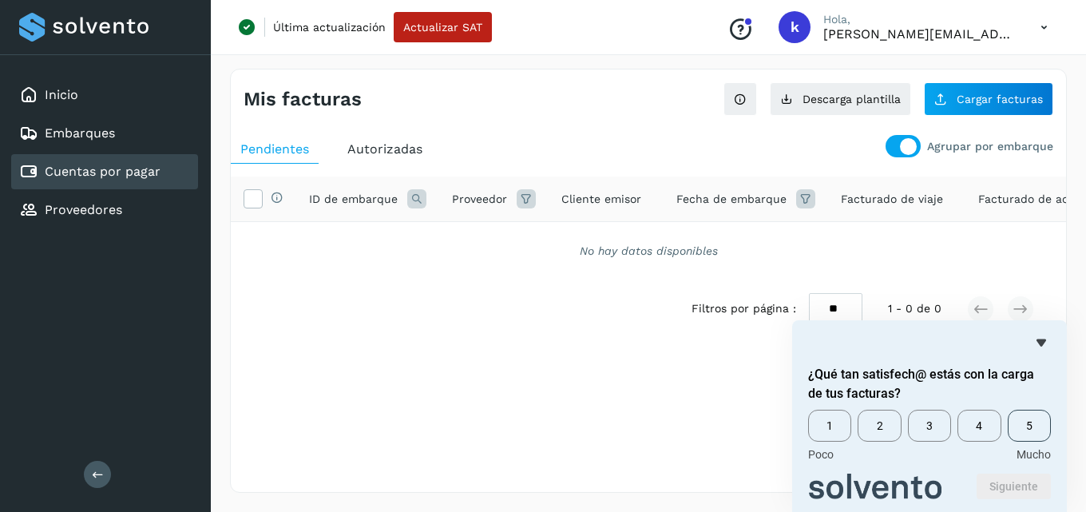
click at [1038, 434] on span "5" at bounding box center [1029, 426] width 43 height 32
click at [1024, 484] on button "Siguiente" at bounding box center [1014, 487] width 74 height 26
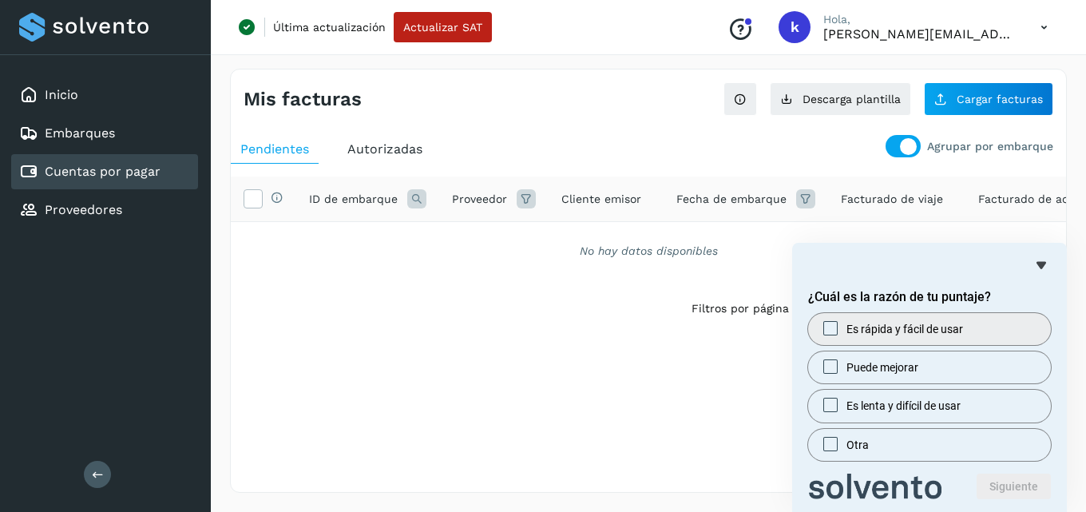
click at [836, 321] on span at bounding box center [830, 328] width 14 height 14
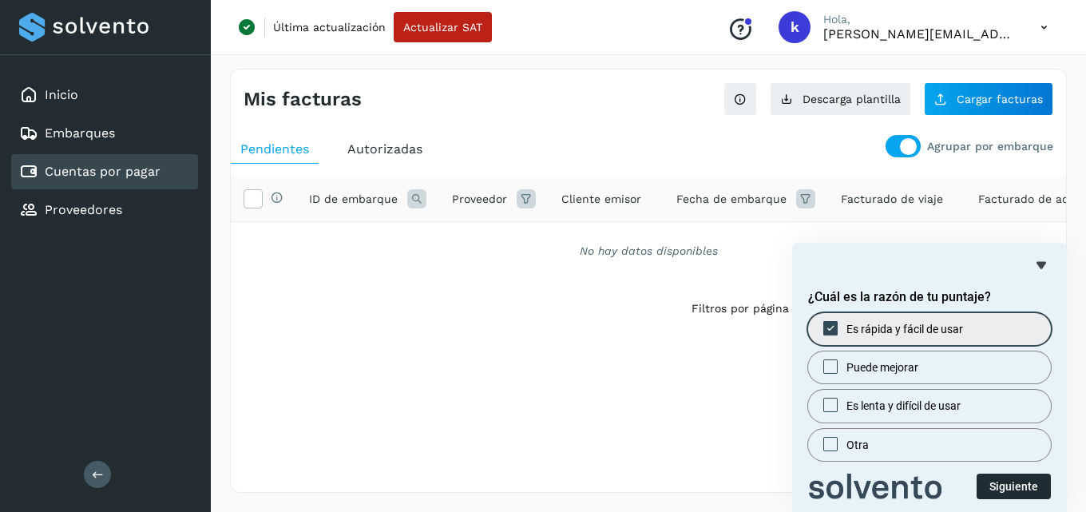
click at [1025, 484] on button "Siguiente" at bounding box center [1014, 487] width 74 height 26
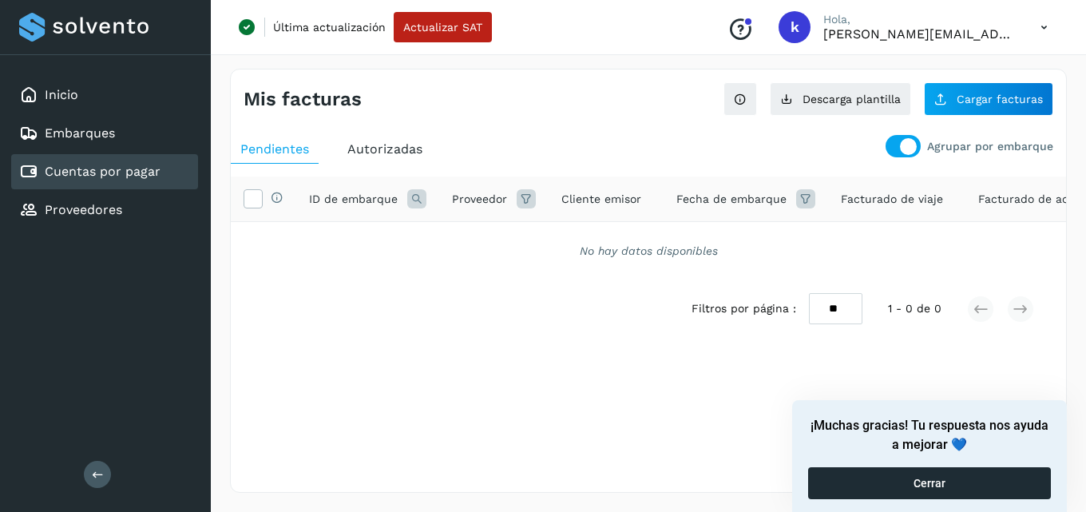
click at [997, 482] on button "Cerrar" at bounding box center [929, 483] width 243 height 32
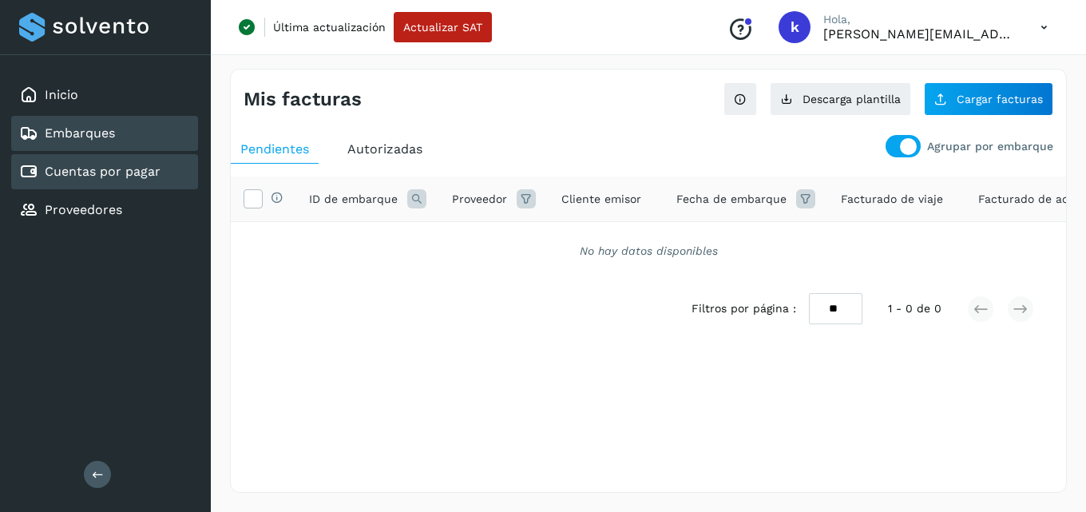
click at [106, 141] on link "Embarques" at bounding box center [80, 132] width 70 height 15
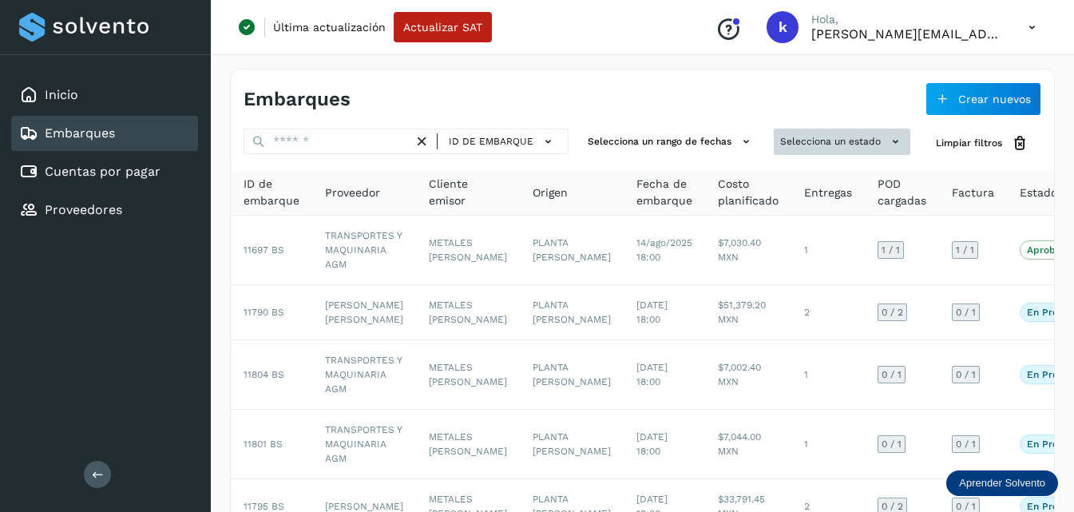
click at [809, 137] on button "Selecciona un estado" at bounding box center [842, 142] width 137 height 26
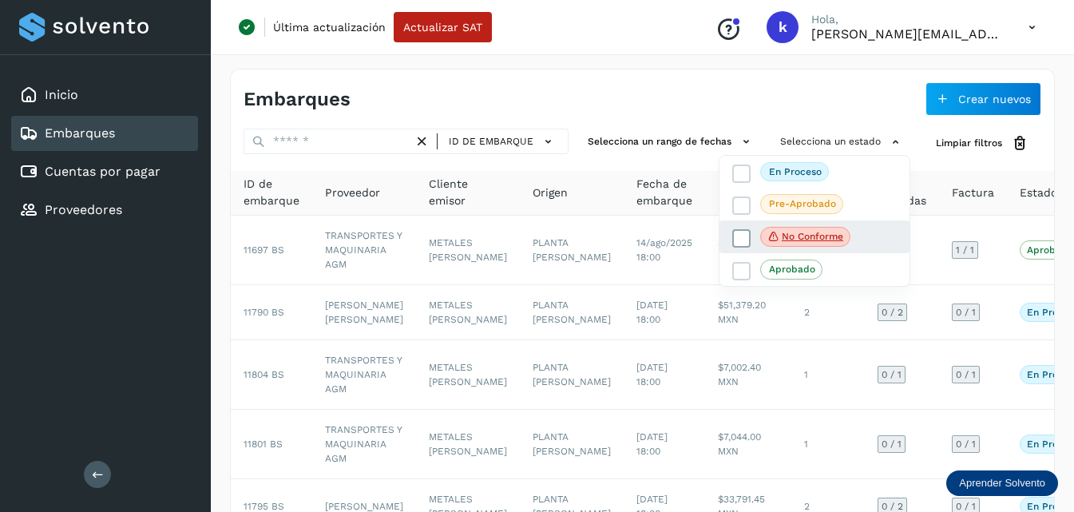
click at [786, 242] on p "No conforme" at bounding box center [812, 236] width 61 height 11
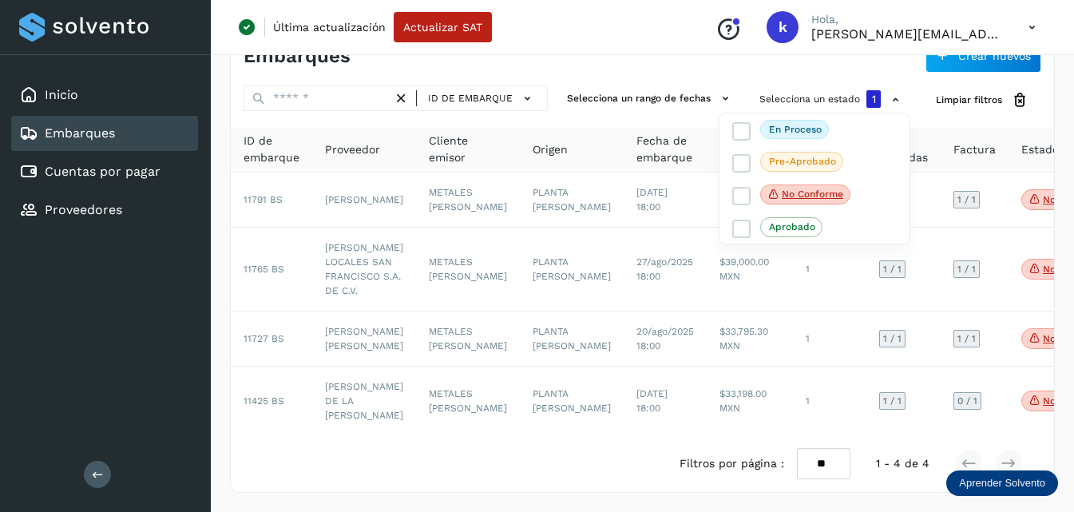
scroll to position [127, 0]
click at [335, 375] on div at bounding box center [537, 256] width 1074 height 512
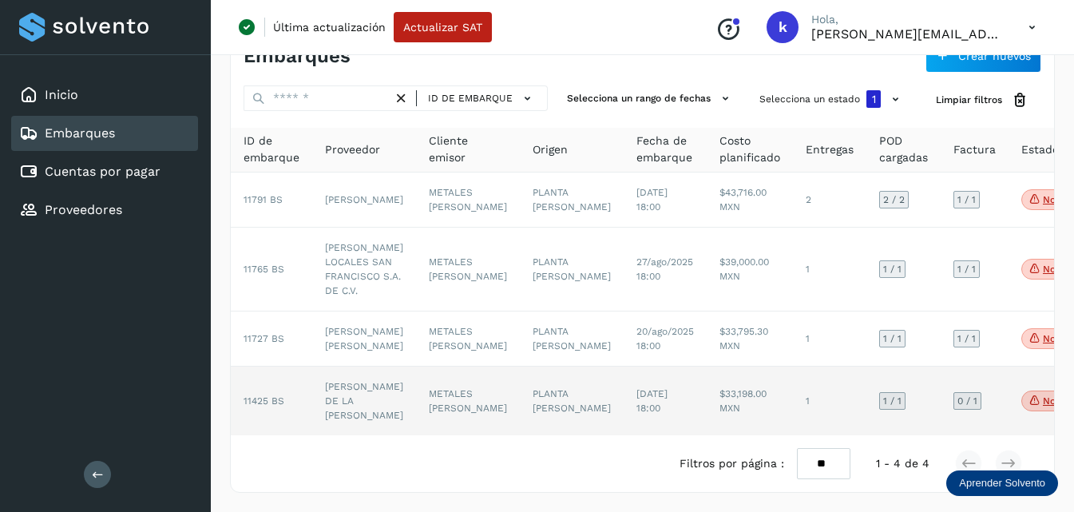
click at [263, 395] on span "11425 BS" at bounding box center [264, 400] width 41 height 11
select select "**"
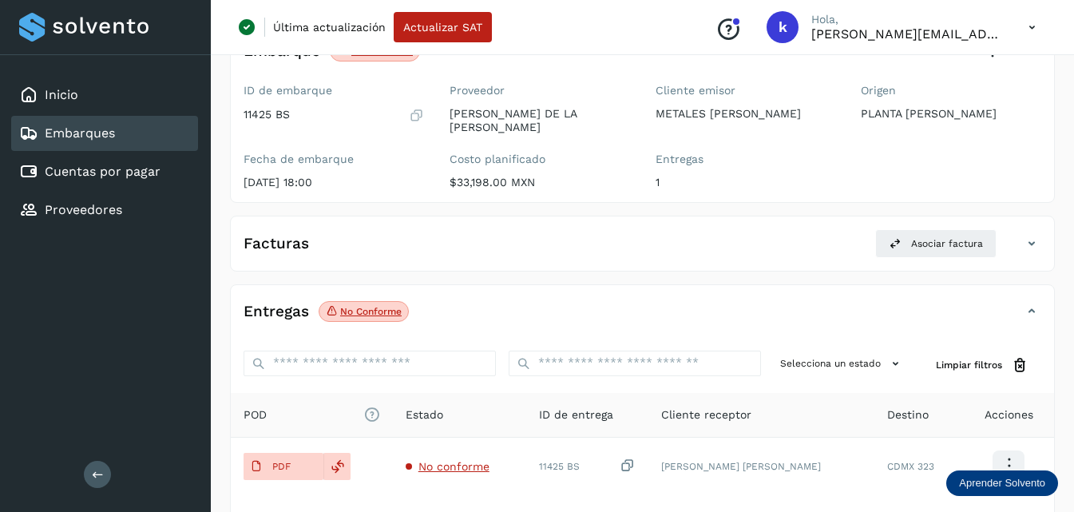
scroll to position [160, 0]
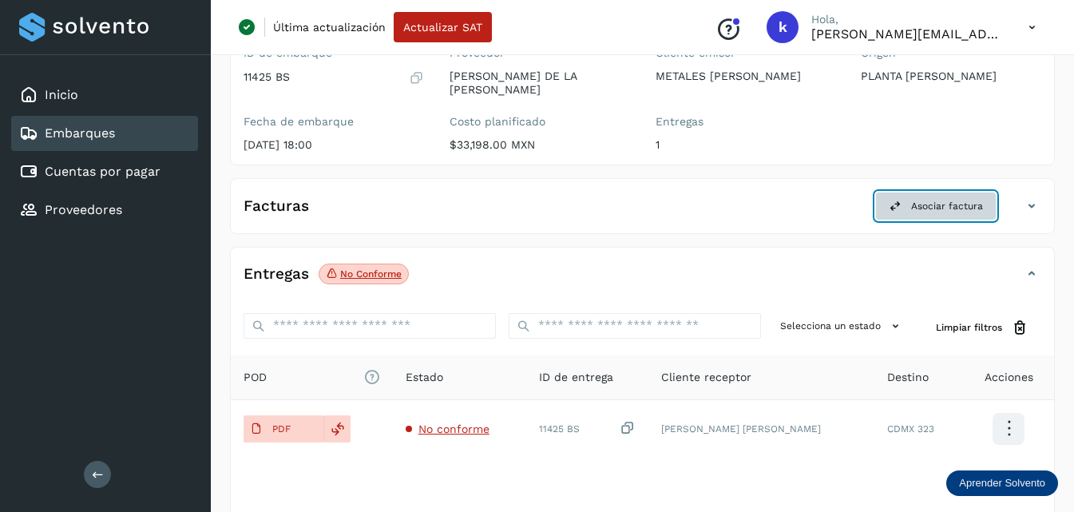
click at [955, 199] on span "Asociar factura" at bounding box center [947, 206] width 72 height 14
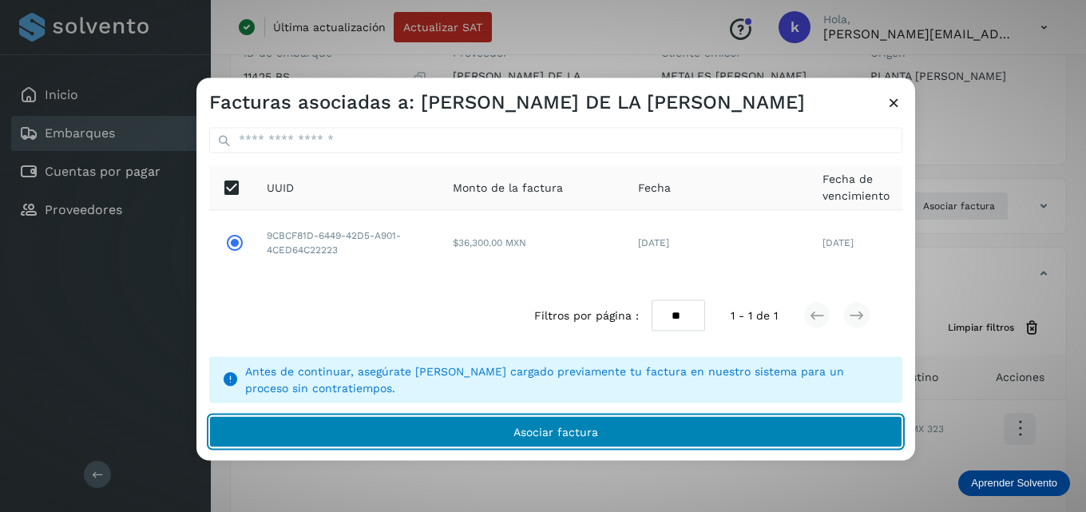
click at [544, 428] on span "Asociar factura" at bounding box center [556, 431] width 85 height 11
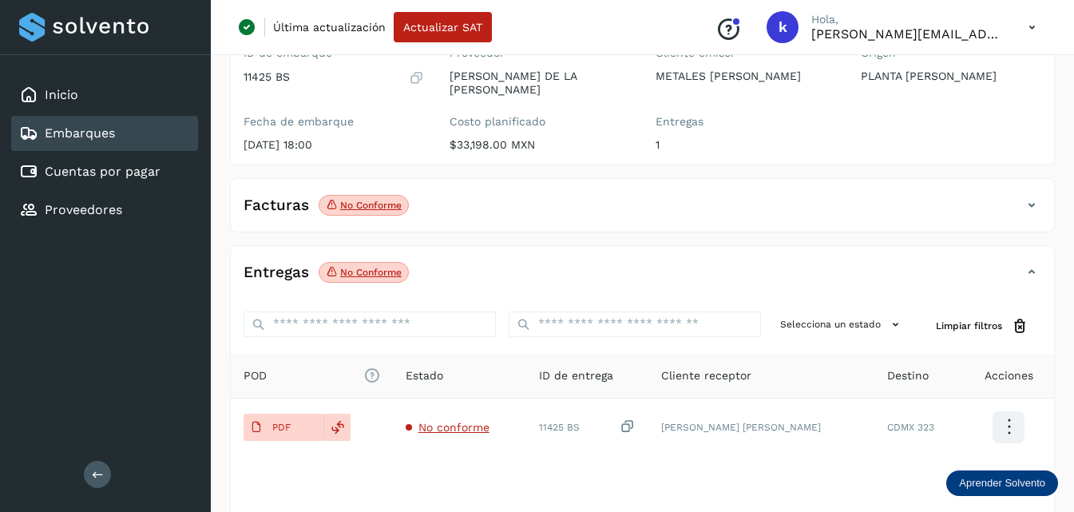
click at [53, 147] on div "Embarques" at bounding box center [104, 133] width 187 height 35
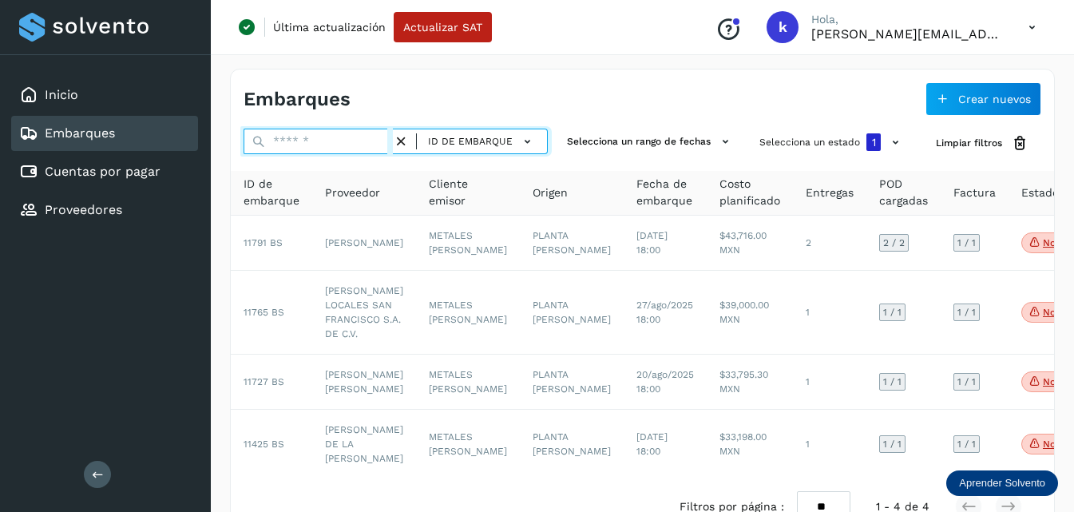
click at [311, 141] on input "text" at bounding box center [318, 142] width 149 height 26
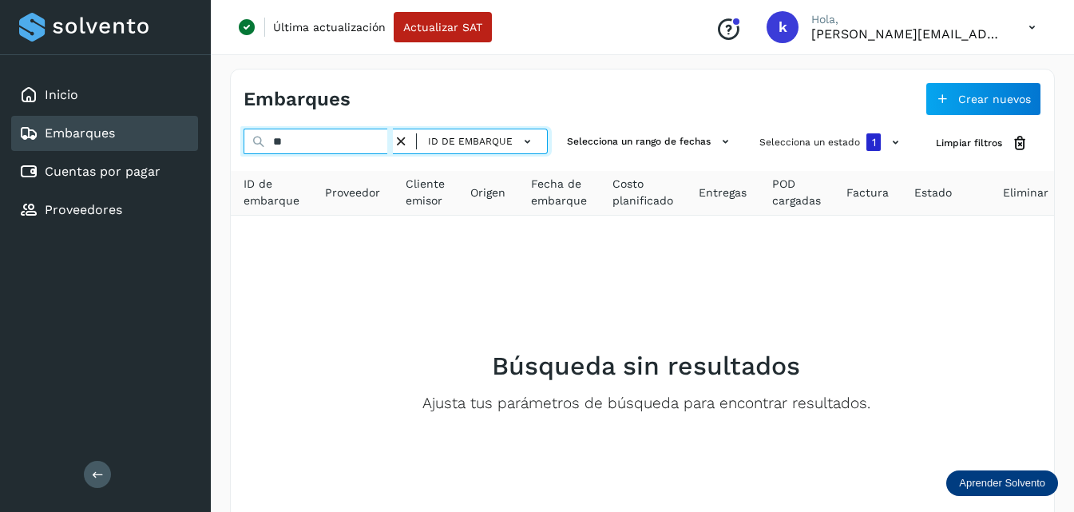
type input "*"
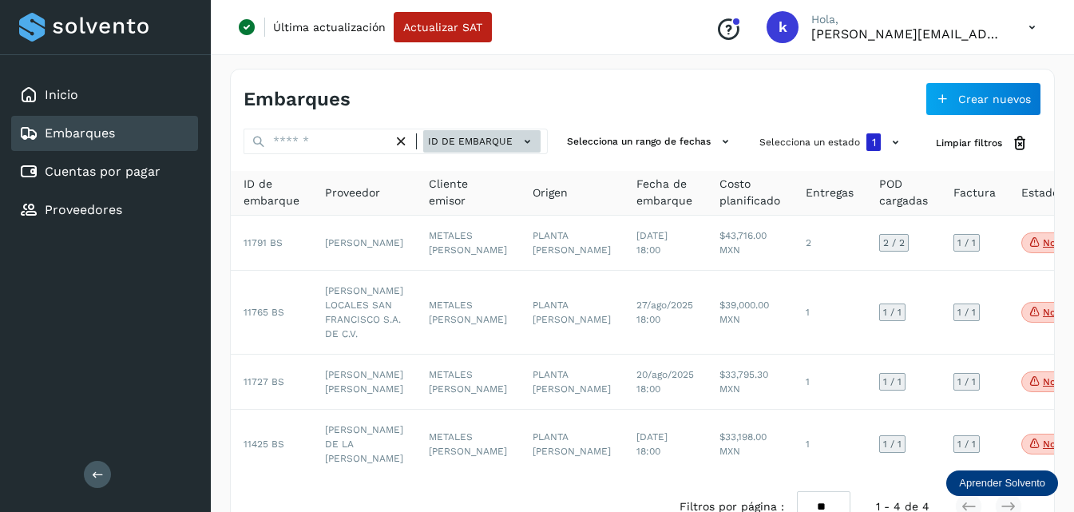
click at [490, 149] on button "ID de embarque" at bounding box center [481, 141] width 117 height 23
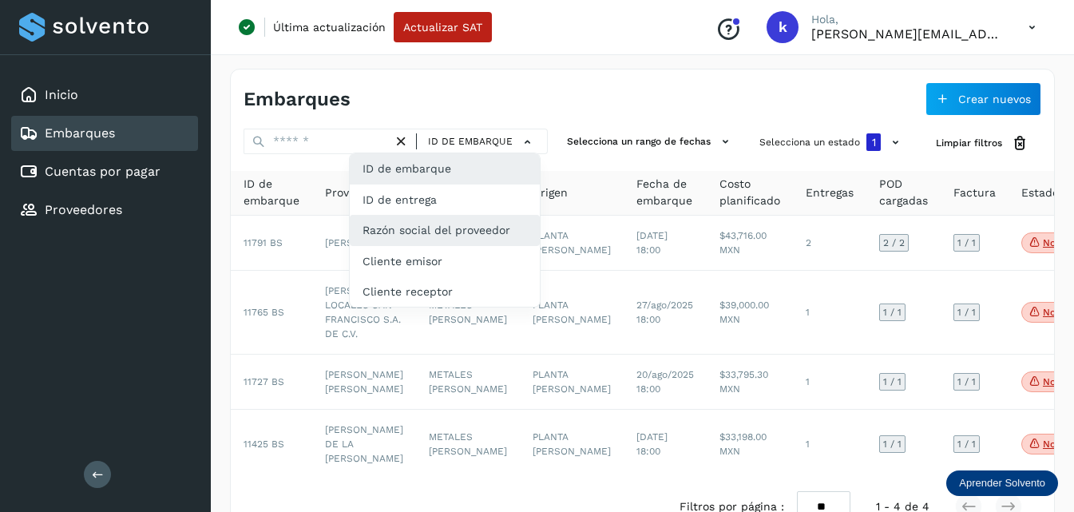
click at [454, 231] on div "Razón social del proveedor" at bounding box center [445, 230] width 190 height 30
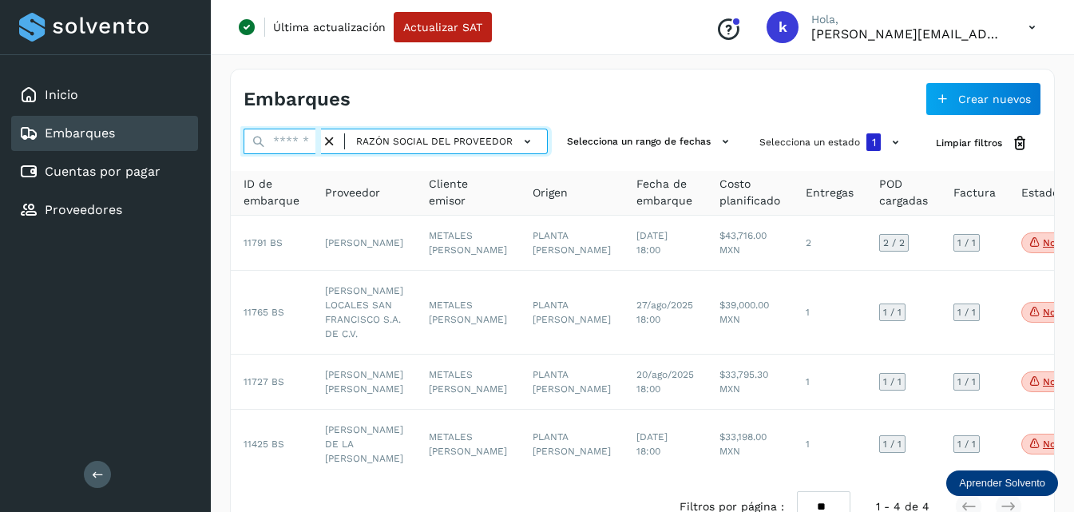
click at [280, 144] on input "text" at bounding box center [282, 142] width 77 height 26
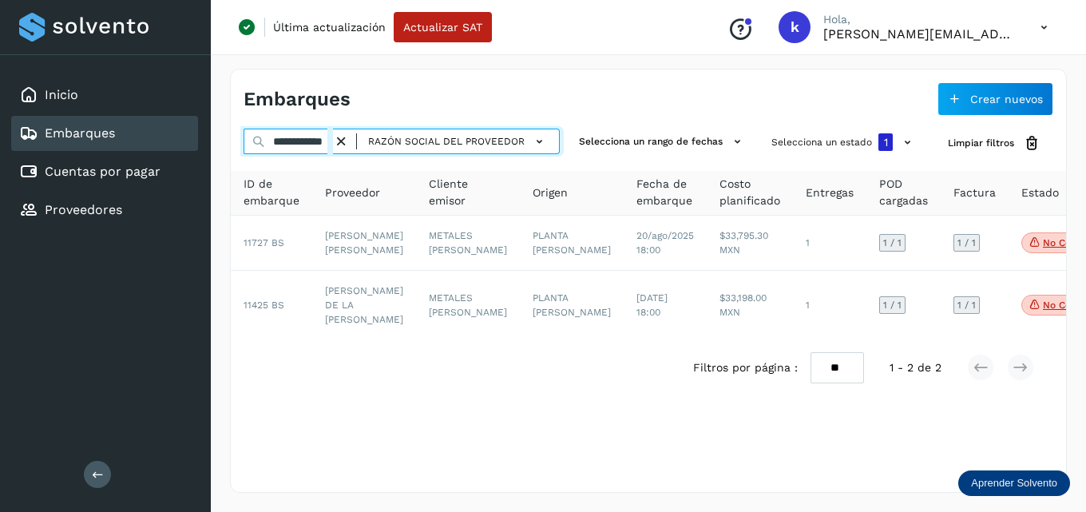
scroll to position [0, 4]
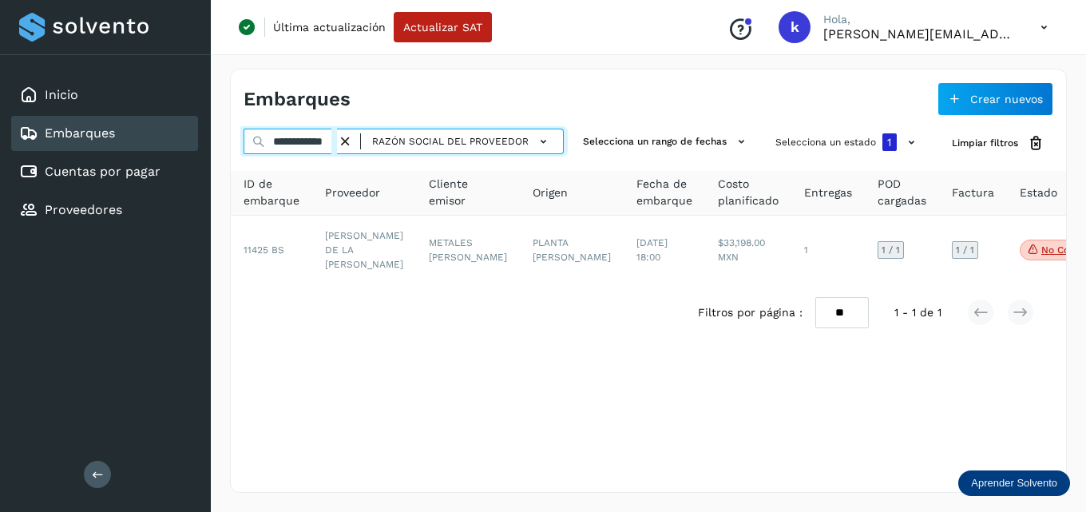
type input "**********"
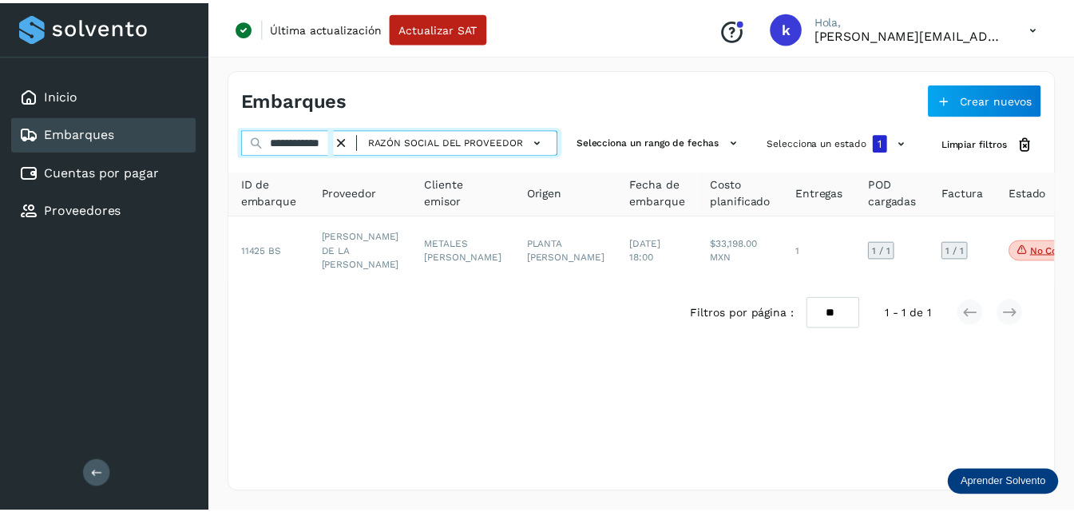
scroll to position [0, 0]
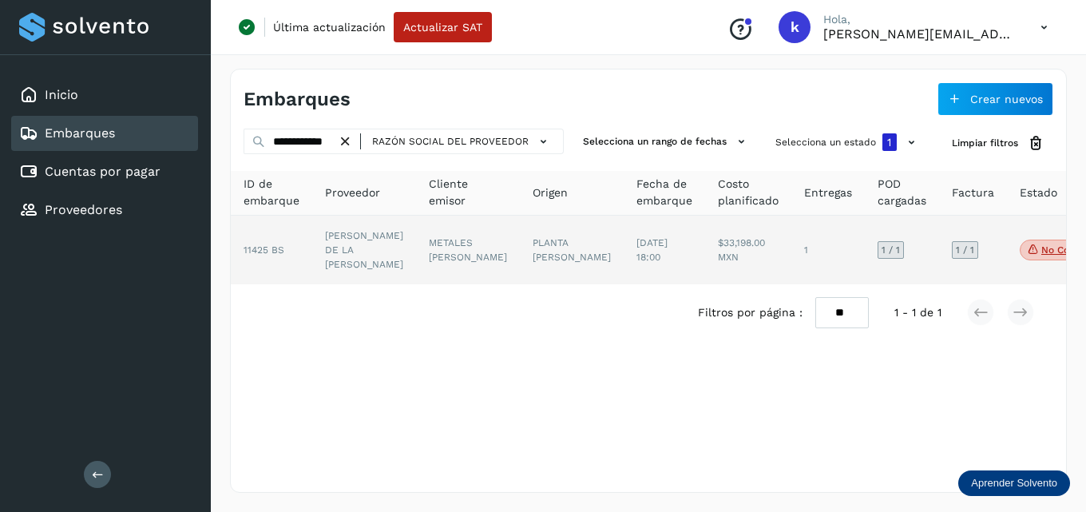
click at [255, 256] on span "11425 BS" at bounding box center [264, 249] width 41 height 11
select select "**"
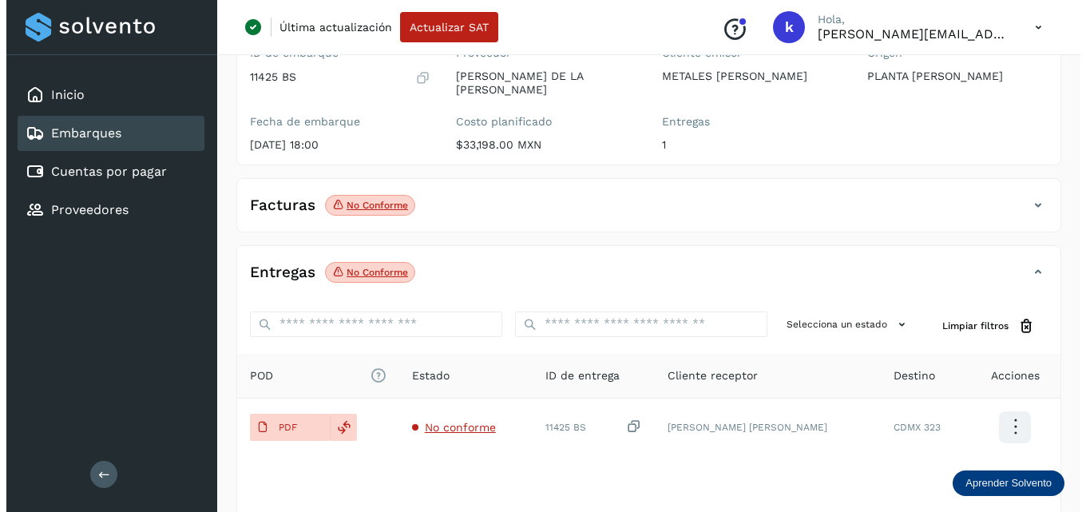
scroll to position [240, 0]
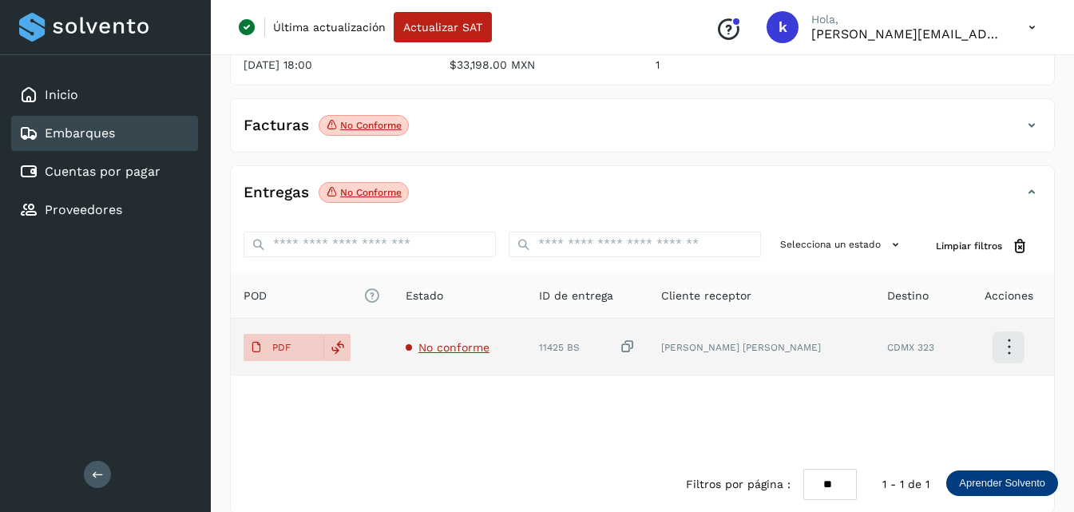
click at [459, 341] on span "No conforme" at bounding box center [453, 347] width 71 height 13
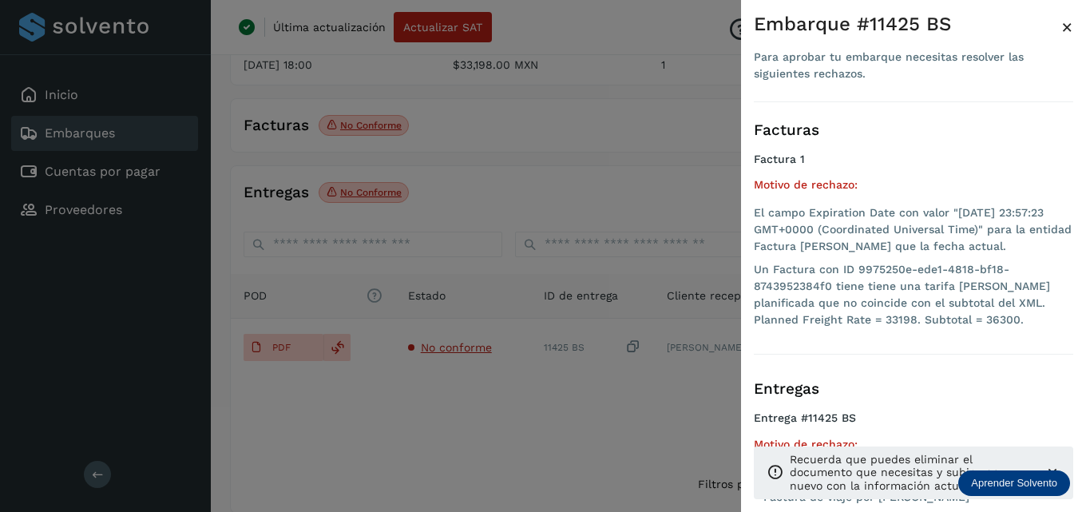
scroll to position [31, 0]
